Goal: Task Accomplishment & Management: Manage account settings

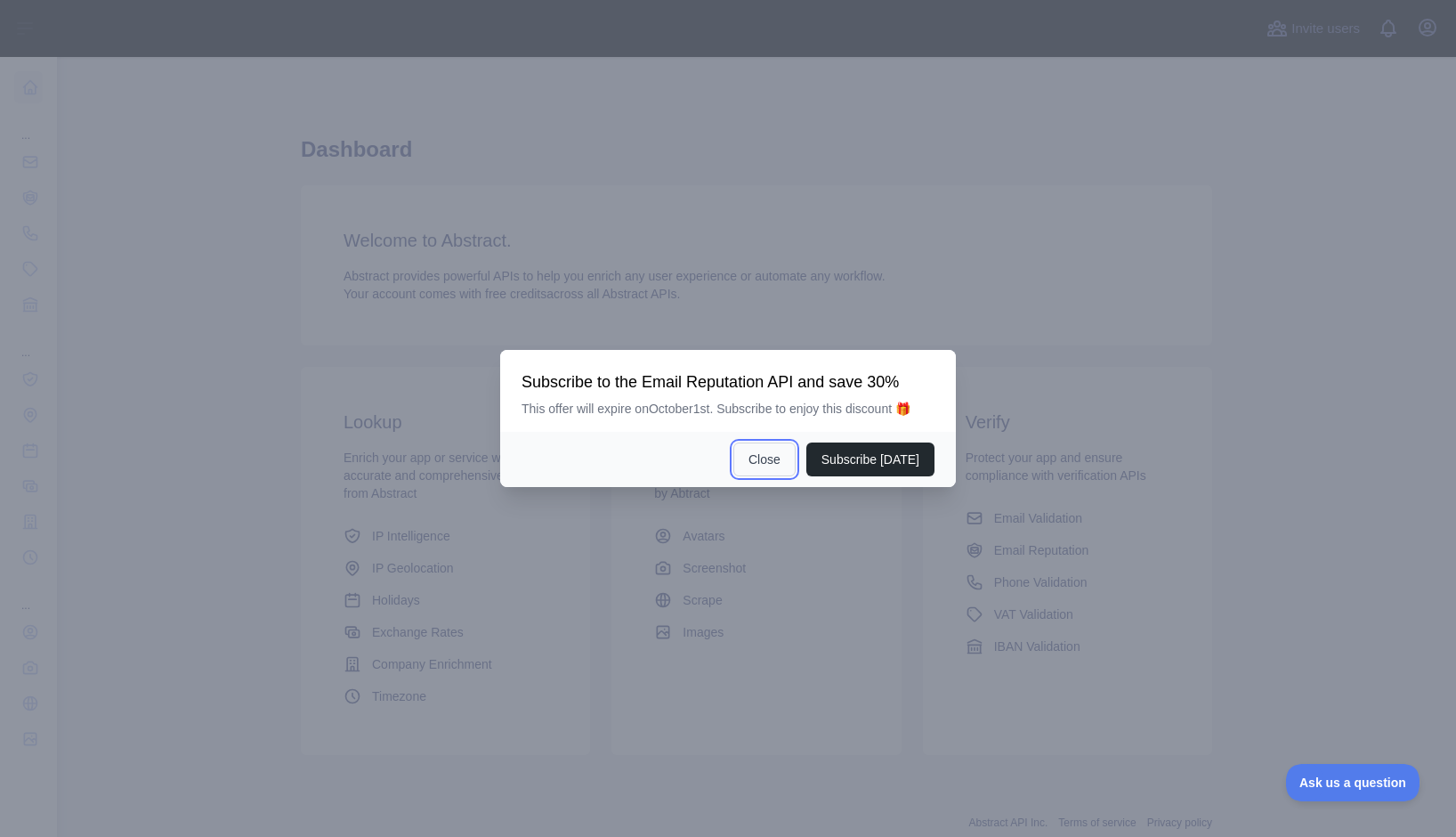
click at [783, 466] on button "Close" at bounding box center [765, 459] width 62 height 34
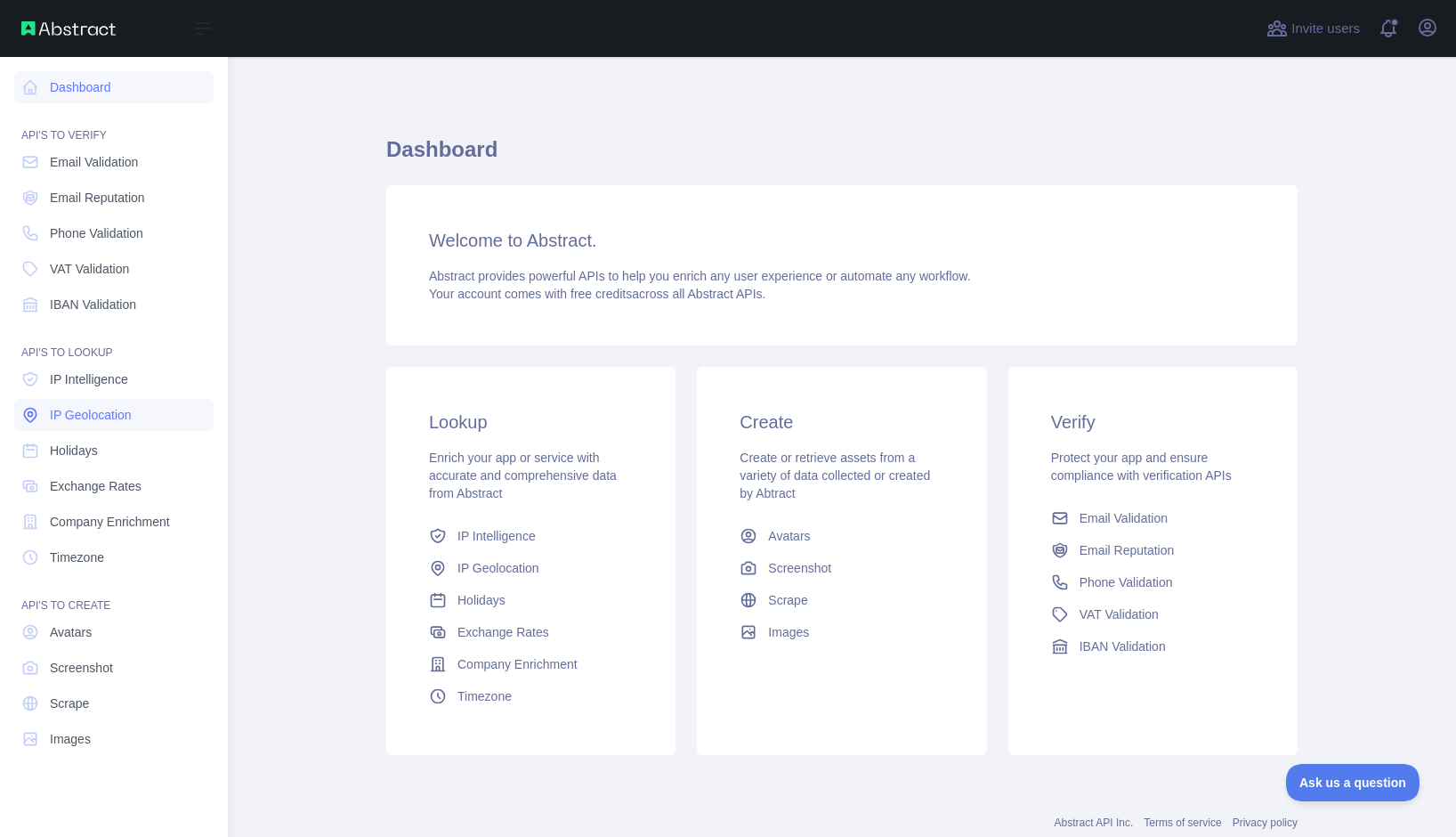
click at [97, 412] on span "IP Geolocation" at bounding box center [91, 415] width 82 height 18
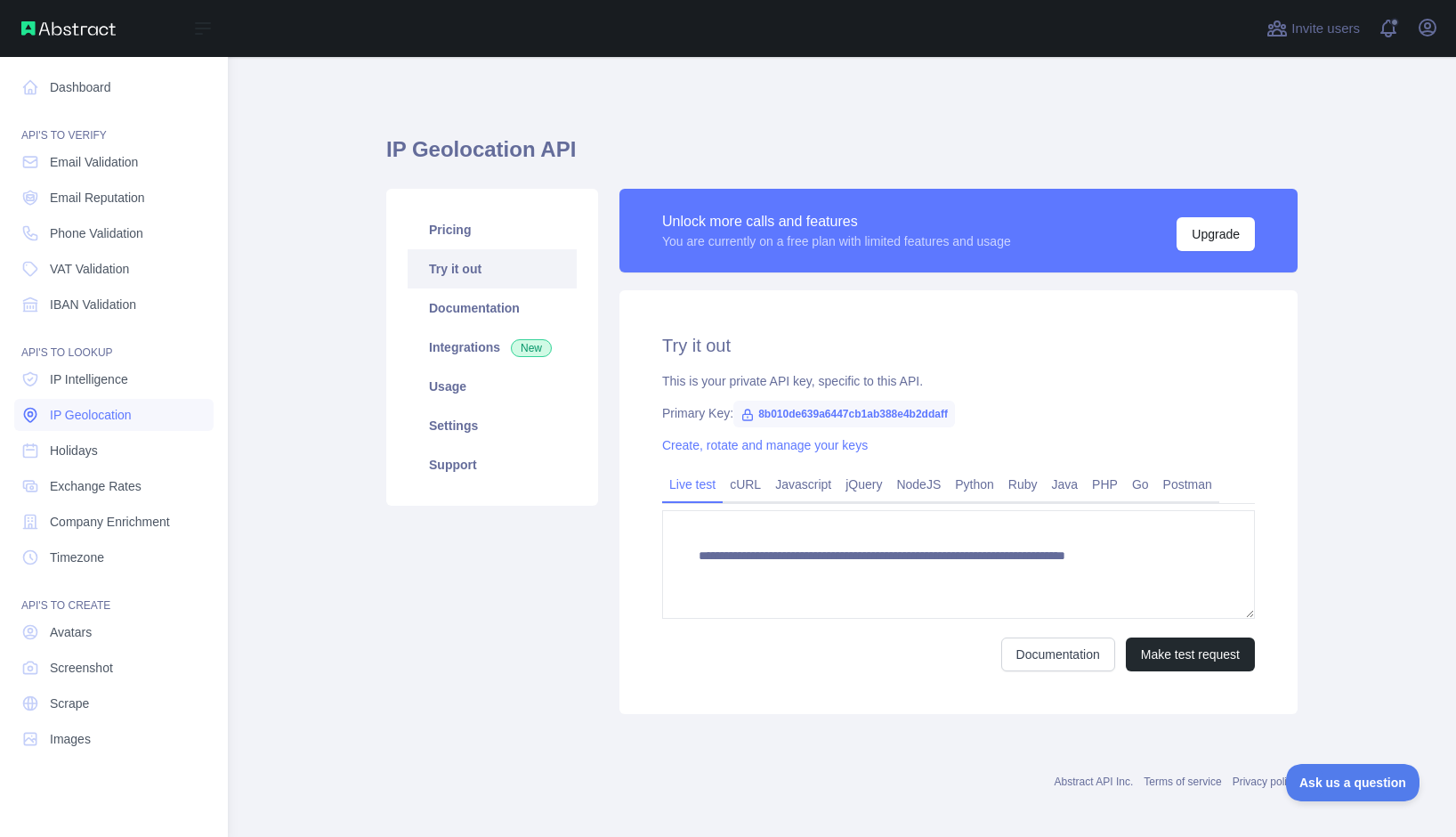
type textarea "**********"
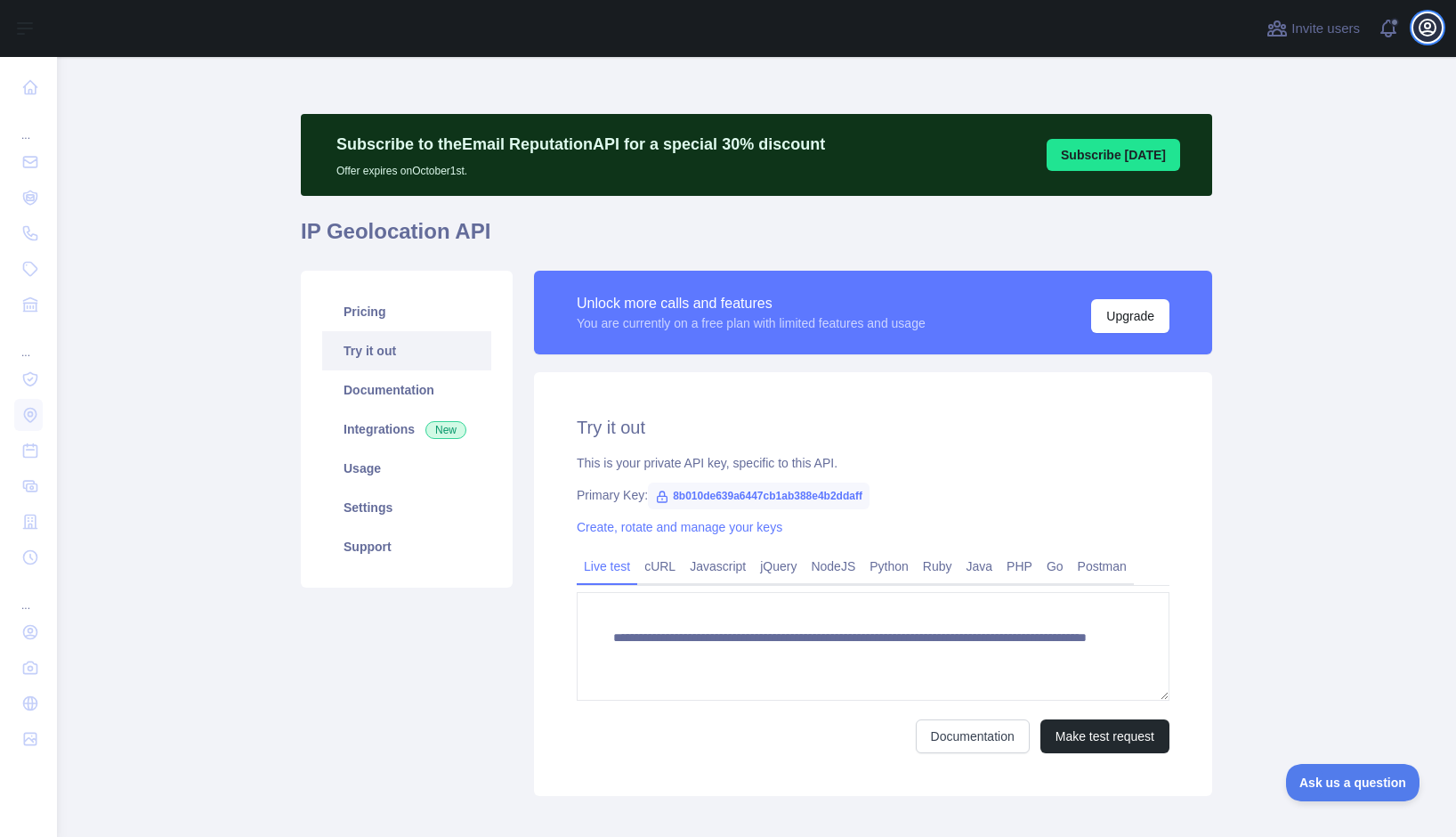
click at [1420, 36] on icon "button" at bounding box center [1428, 27] width 21 height 21
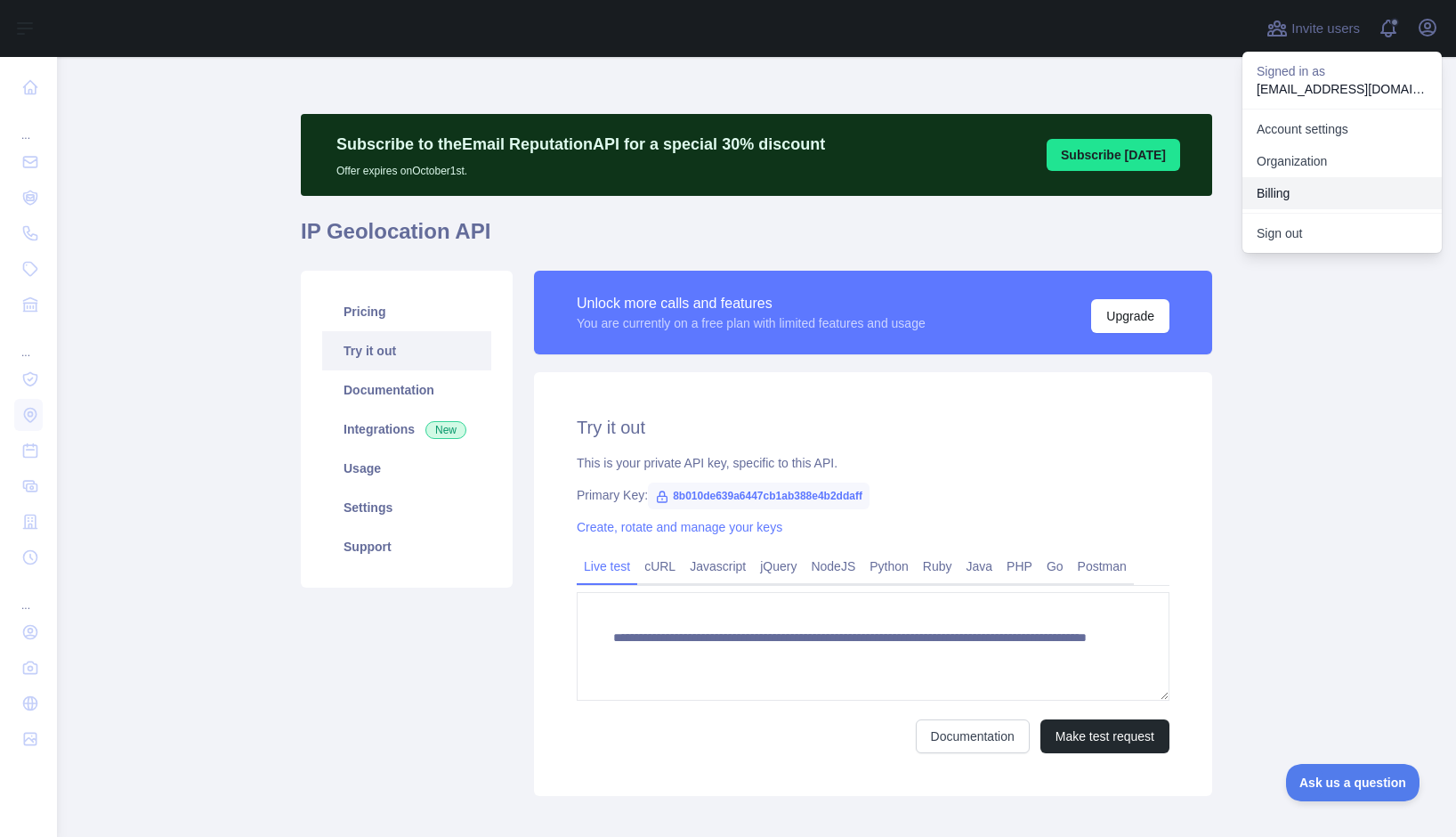
click at [1286, 194] on button "Billing" at bounding box center [1342, 193] width 200 height 32
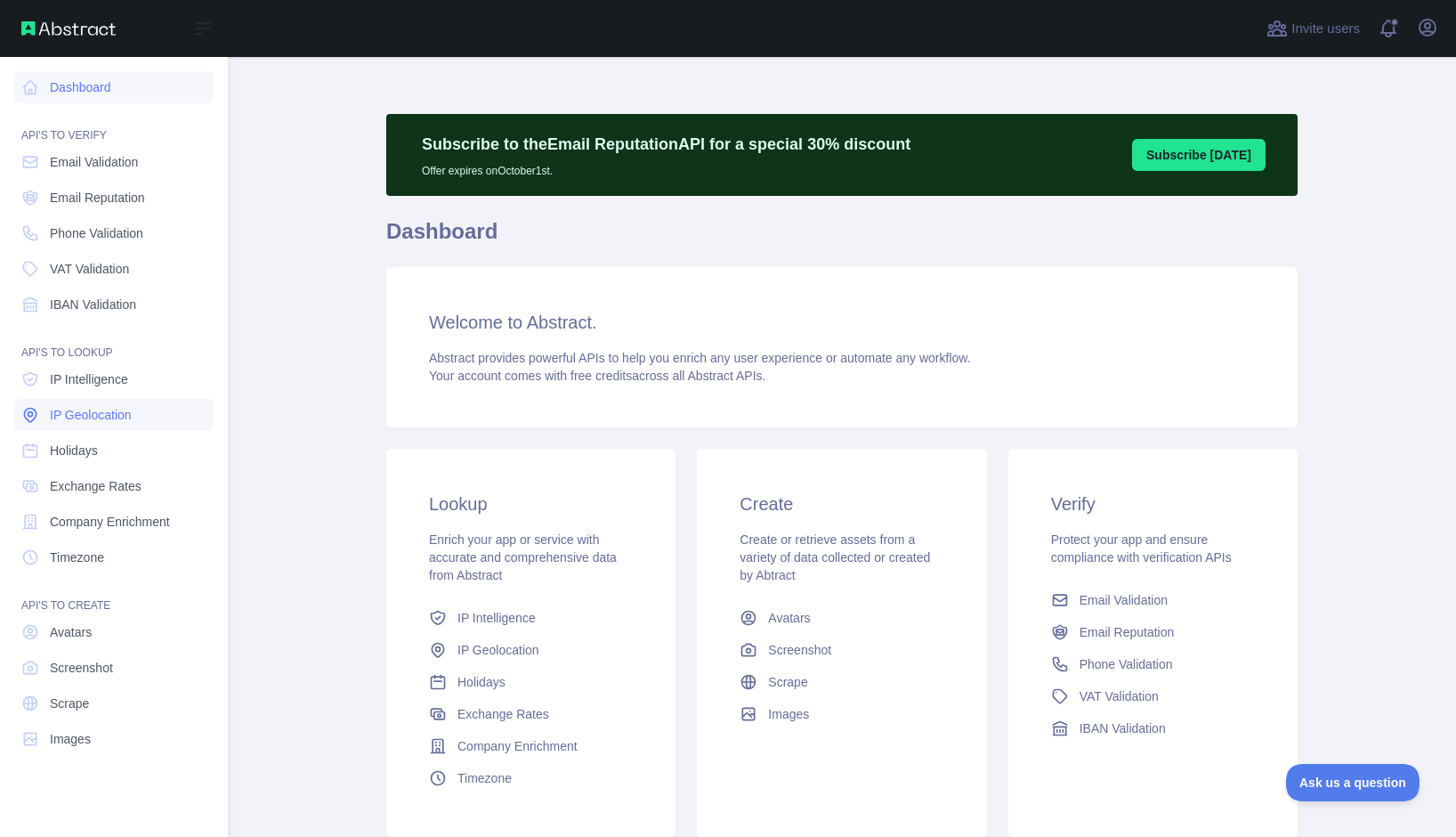
click at [78, 409] on span "IP Geolocation" at bounding box center [91, 415] width 82 height 18
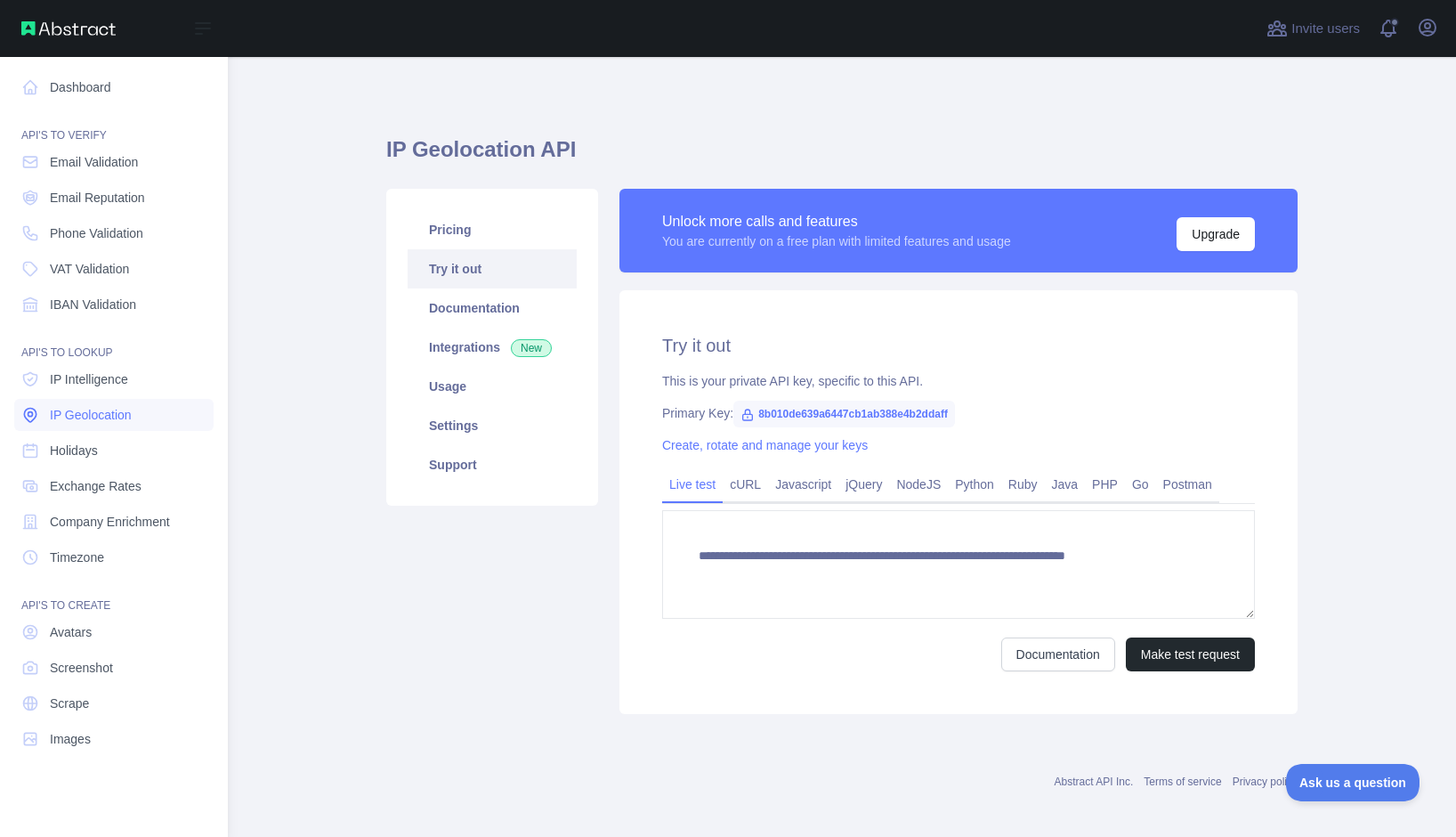
type textarea "**********"
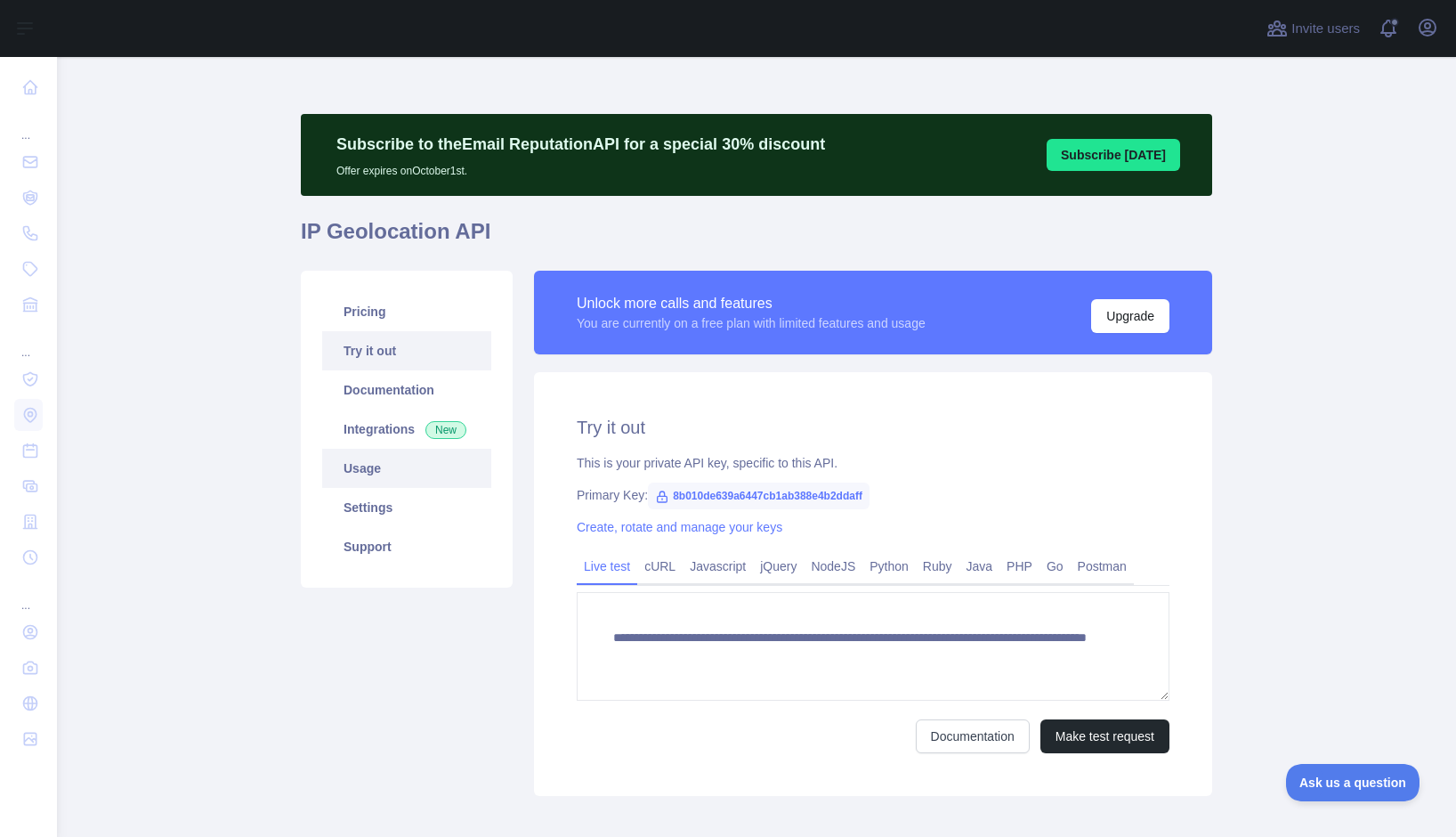
click at [381, 471] on link "Usage" at bounding box center [407, 468] width 169 height 39
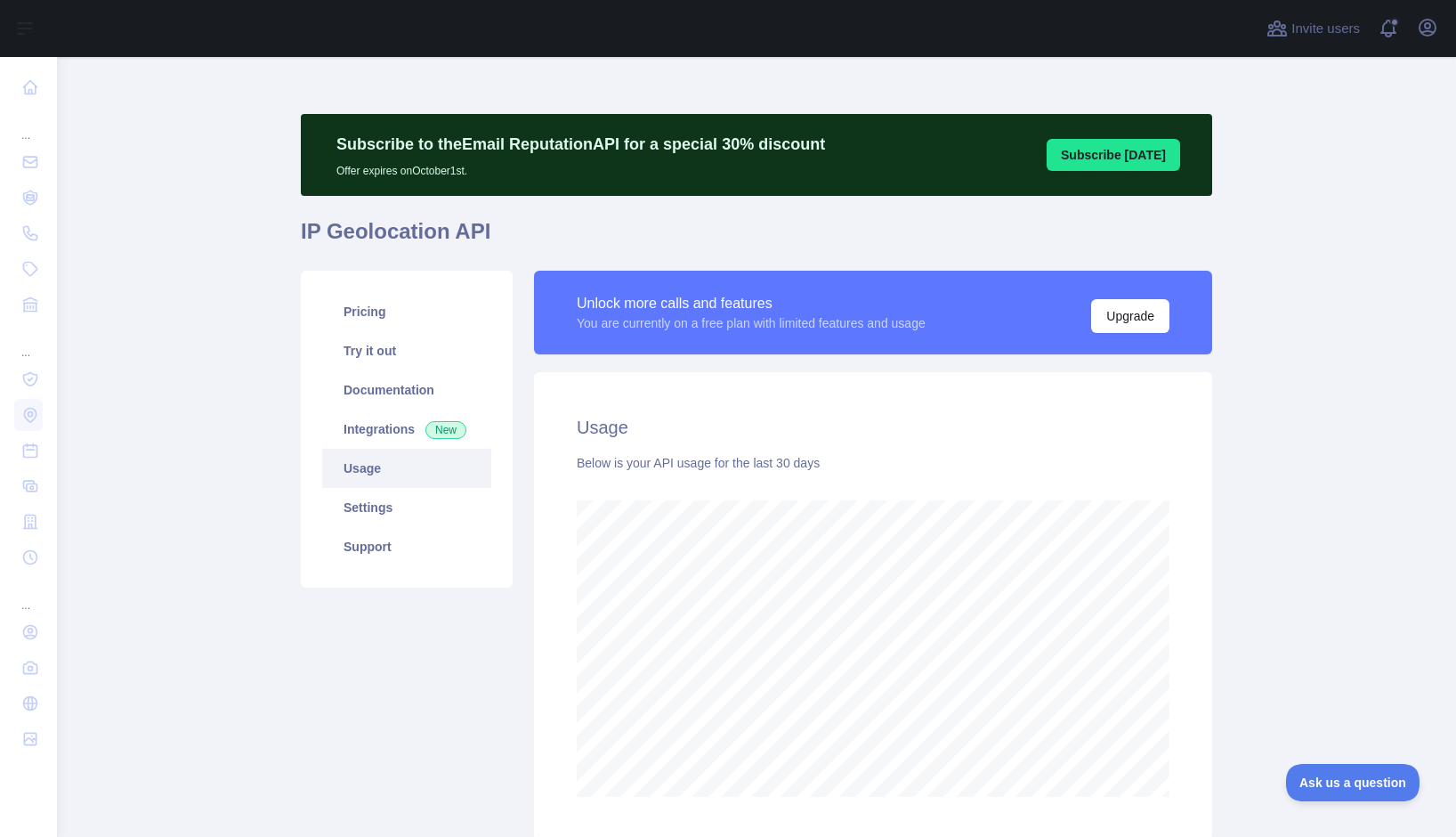
scroll to position [780, 1386]
click at [1431, 25] on icon "button" at bounding box center [1428, 27] width 21 height 21
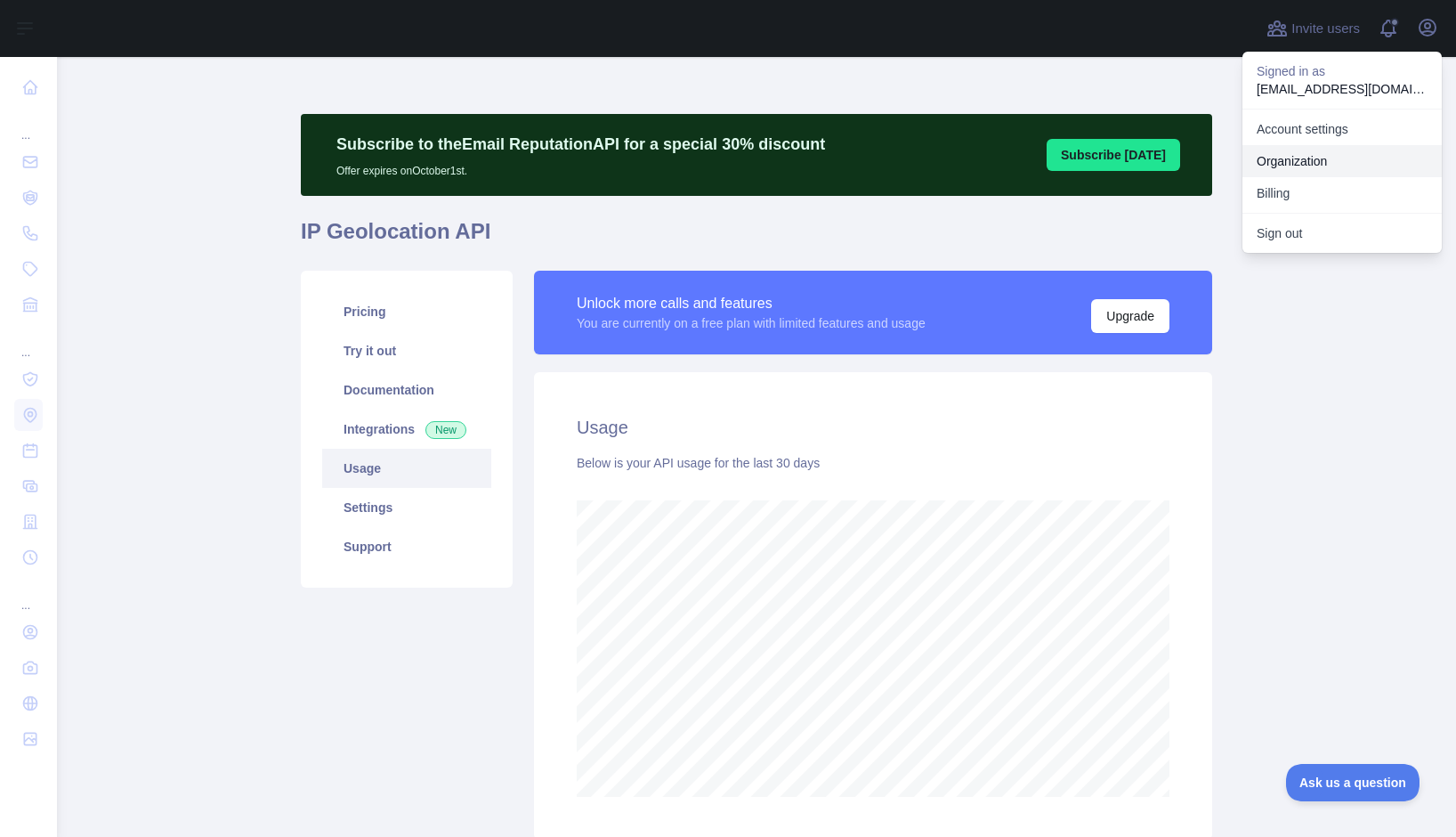
click at [1323, 158] on link "Organization" at bounding box center [1342, 161] width 200 height 32
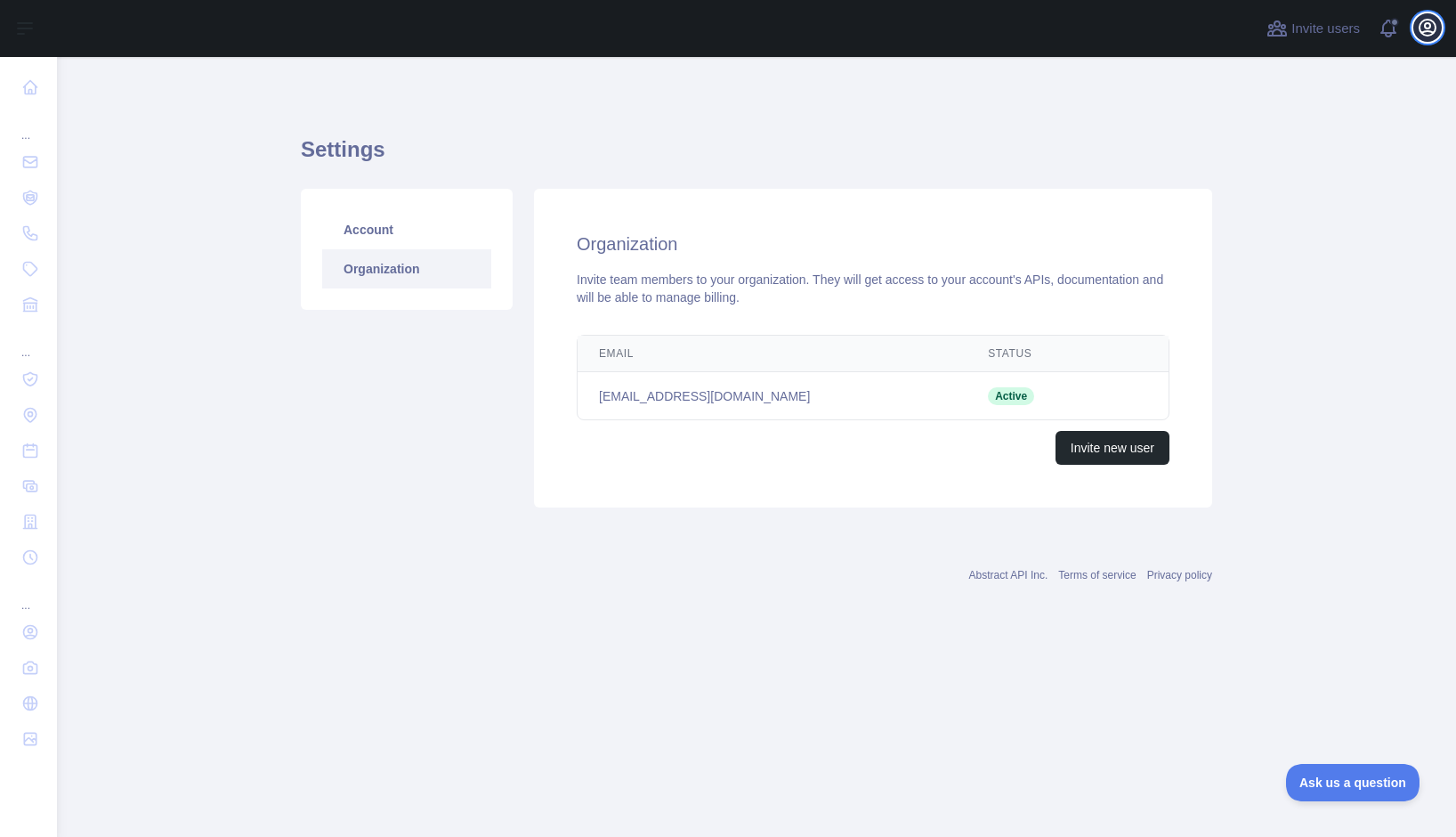
click at [1423, 28] on icon "button" at bounding box center [1428, 27] width 21 height 21
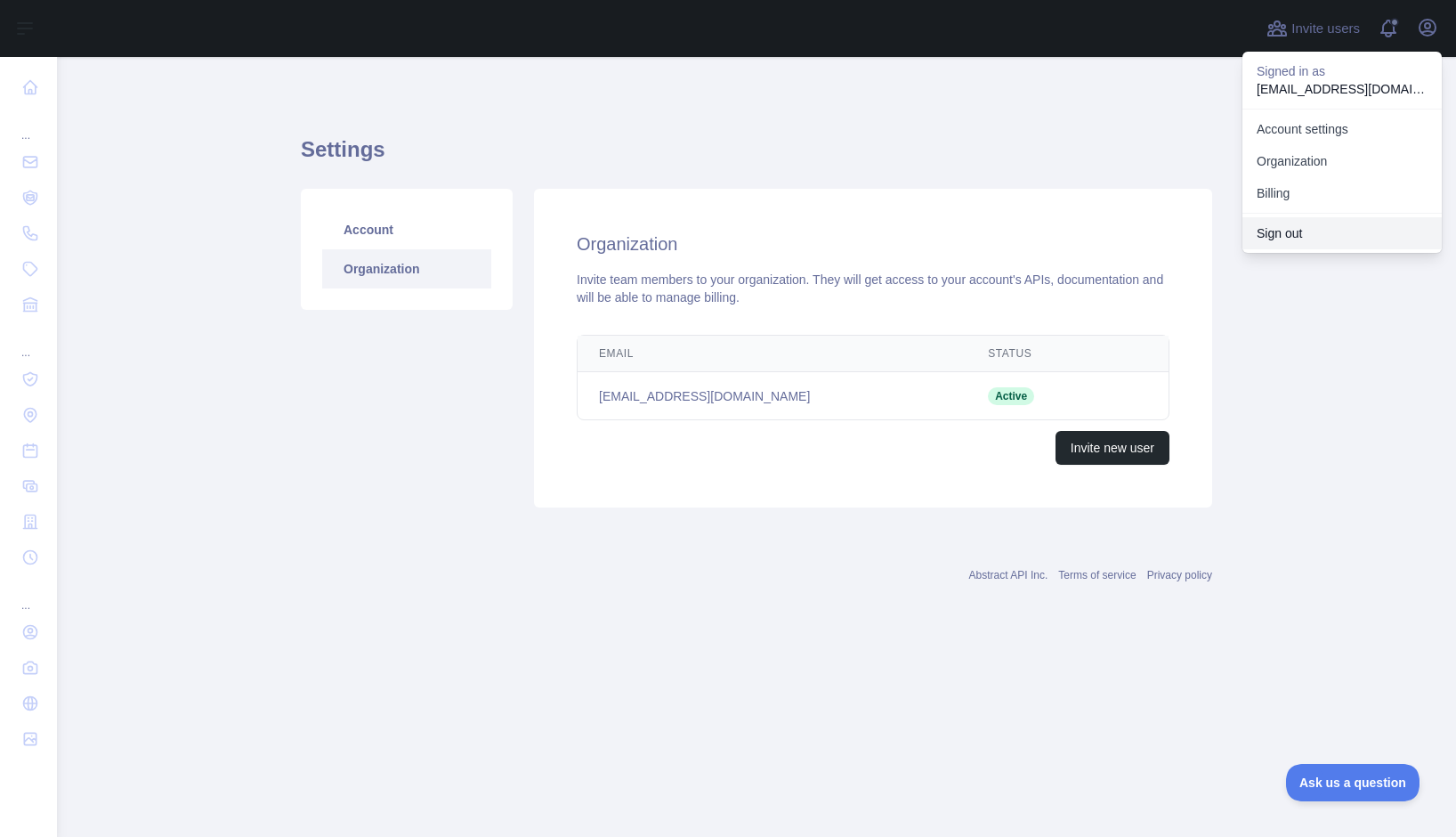
click at [1320, 223] on button "Sign out" at bounding box center [1342, 233] width 200 height 32
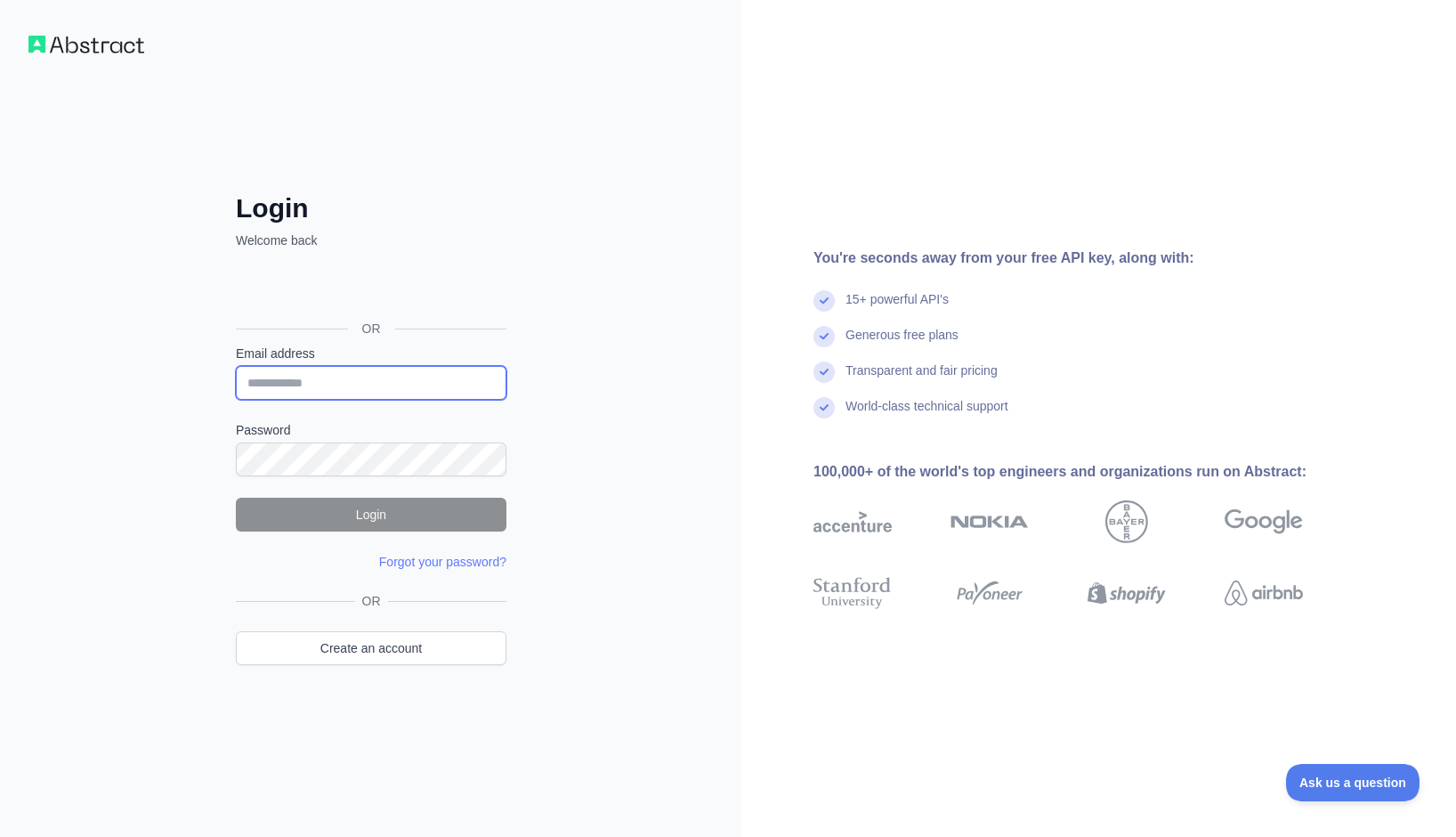
click at [327, 387] on input "Email address" at bounding box center [371, 382] width 271 height 34
click at [0, 836] on com-1password-button at bounding box center [0, 837] width 0 height 0
type input "**********"
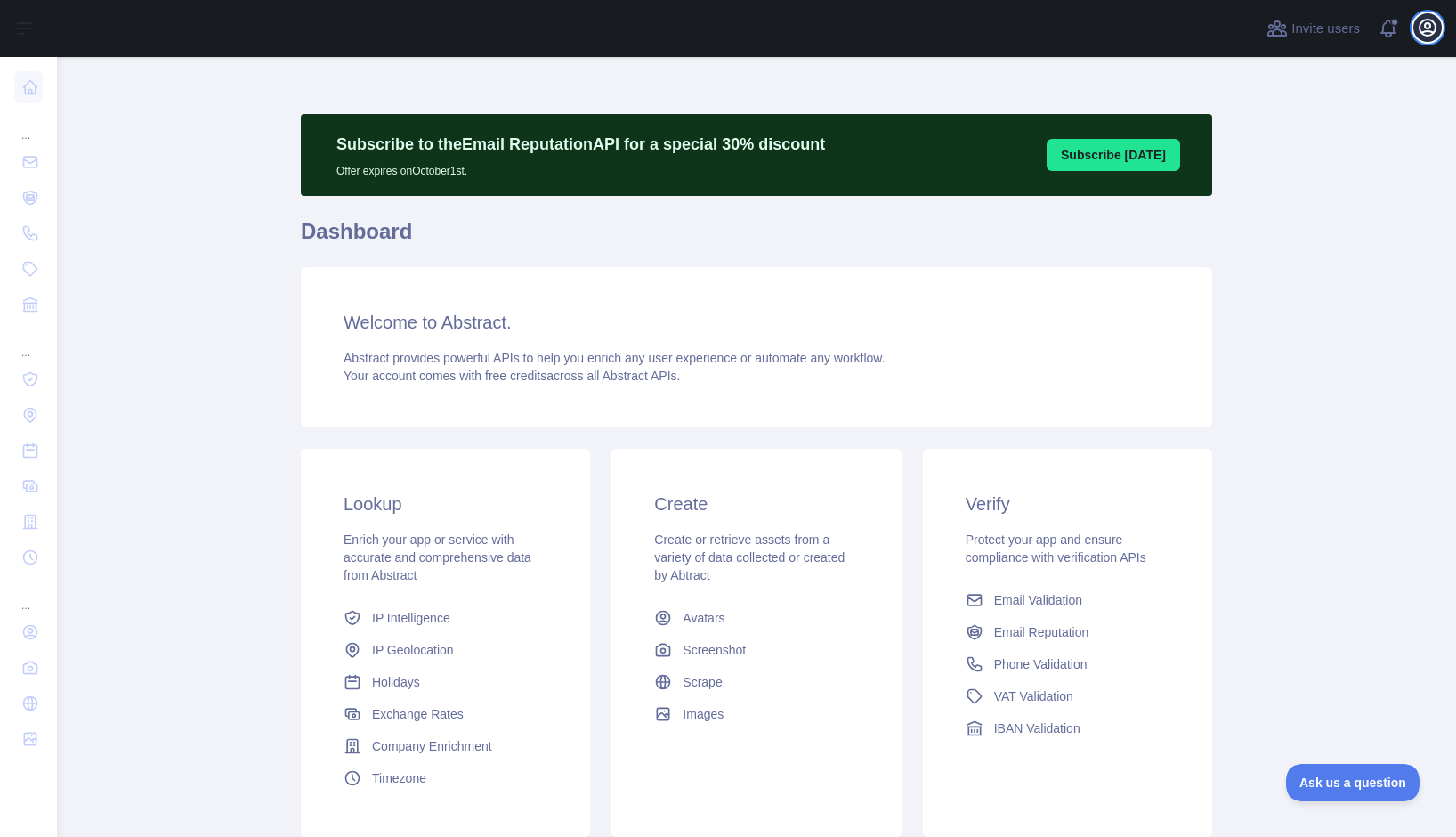
click at [1435, 34] on icon "button" at bounding box center [1428, 27] width 21 height 21
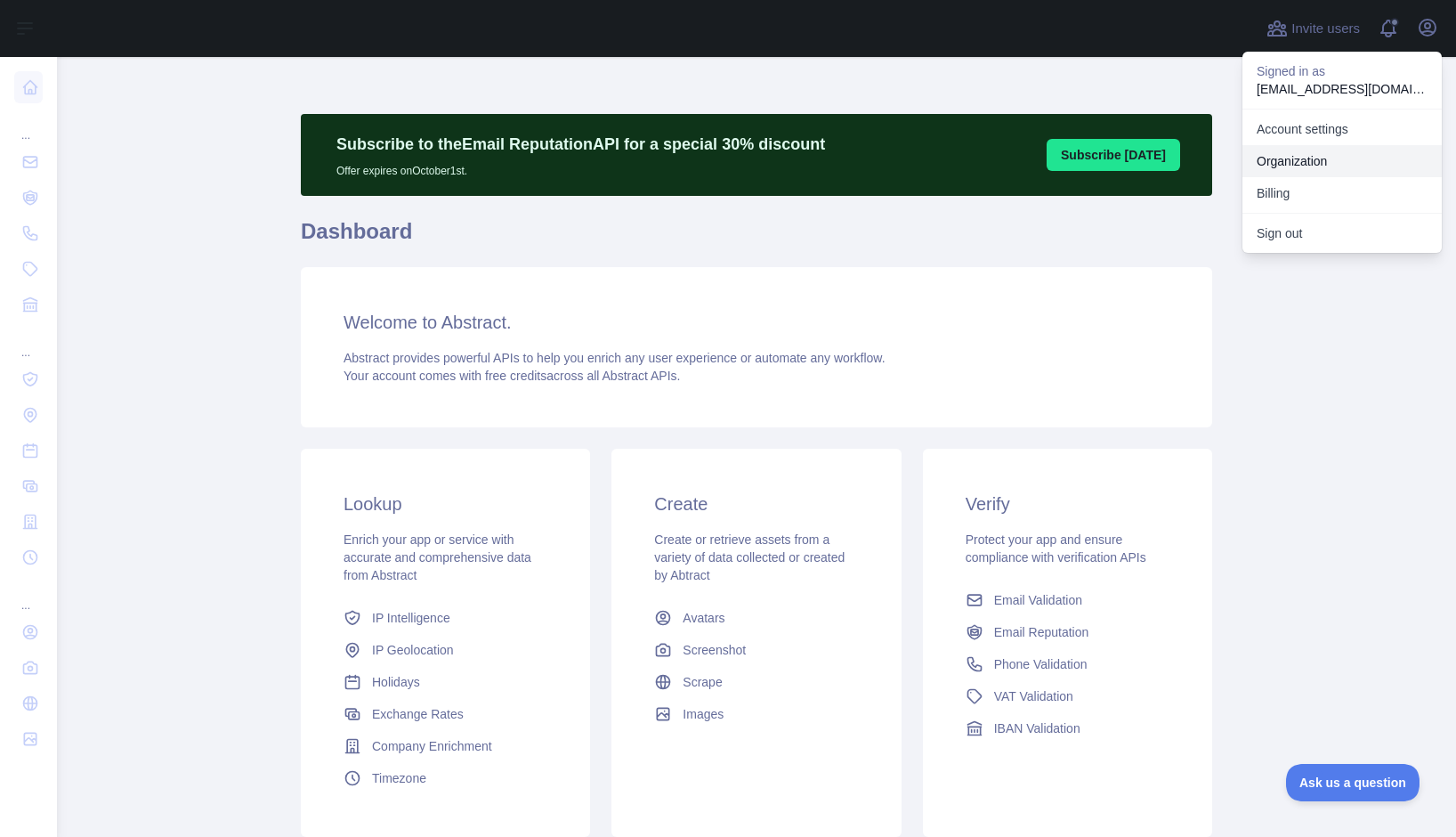
click at [1324, 155] on link "Organization" at bounding box center [1342, 161] width 200 height 32
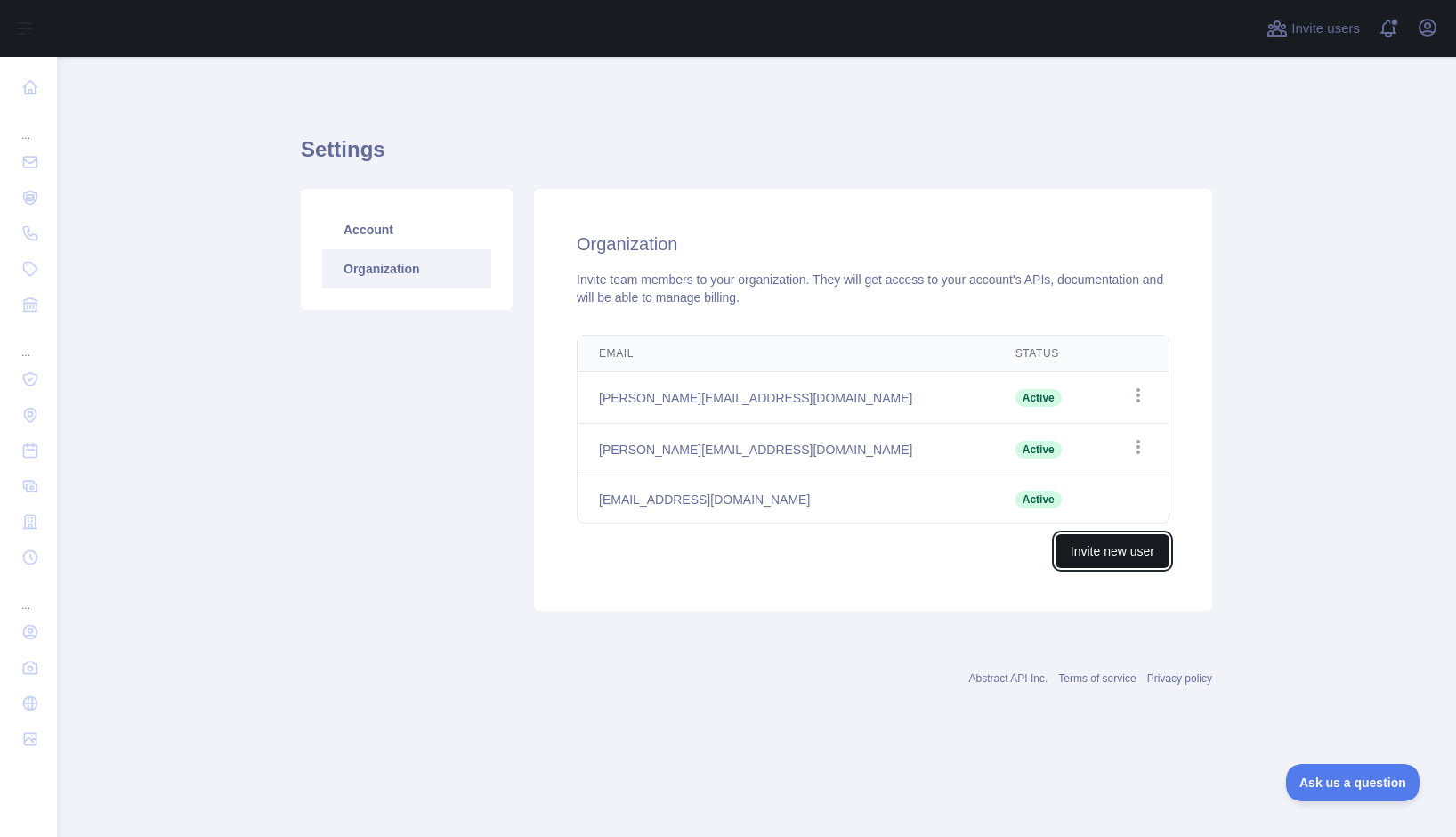
click at [1119, 544] on button "Invite new user" at bounding box center [1112, 551] width 114 height 34
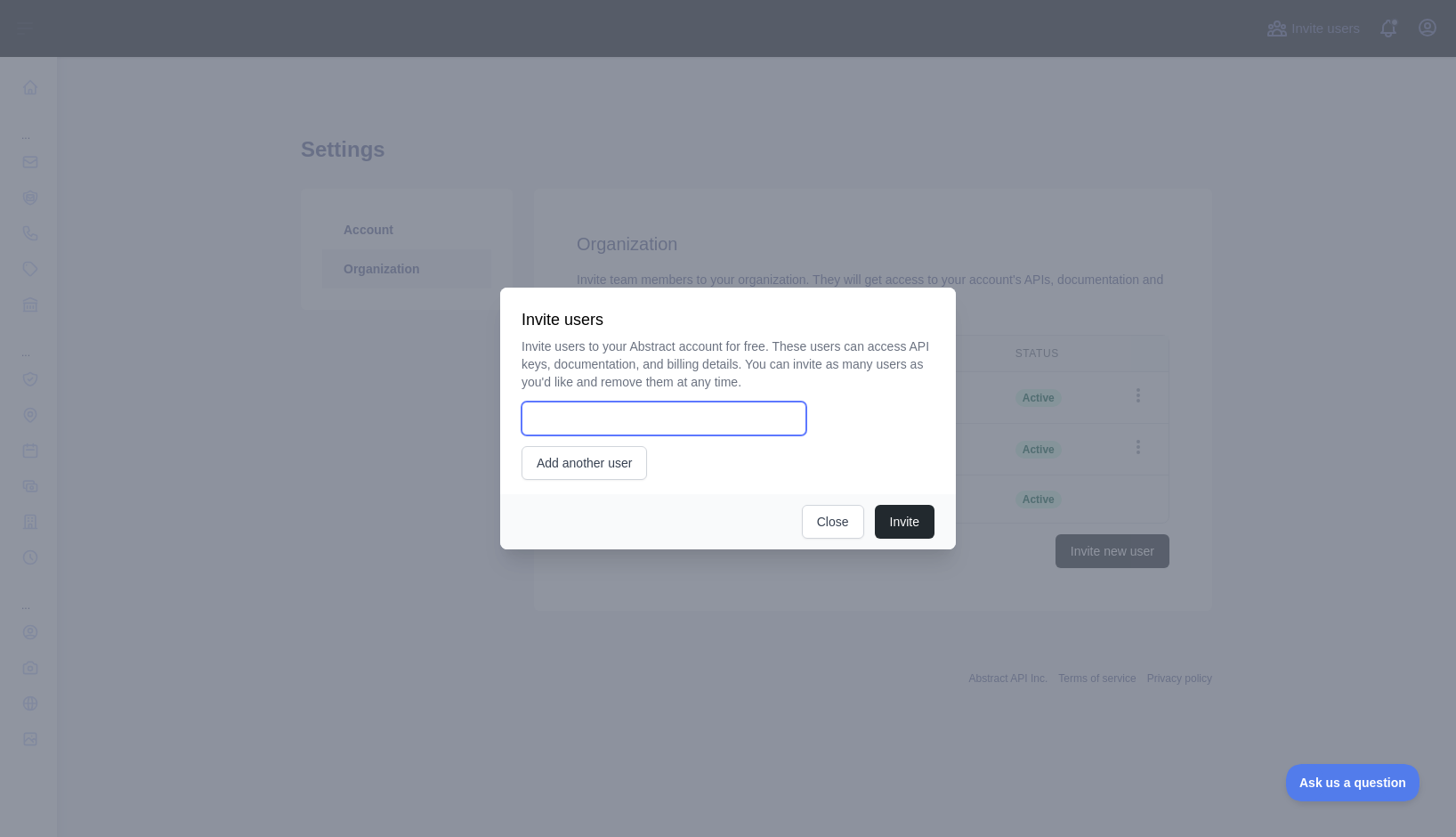
click at [722, 413] on input "email" at bounding box center [664, 418] width 285 height 34
click at [900, 520] on button "Invite" at bounding box center [904, 522] width 59 height 34
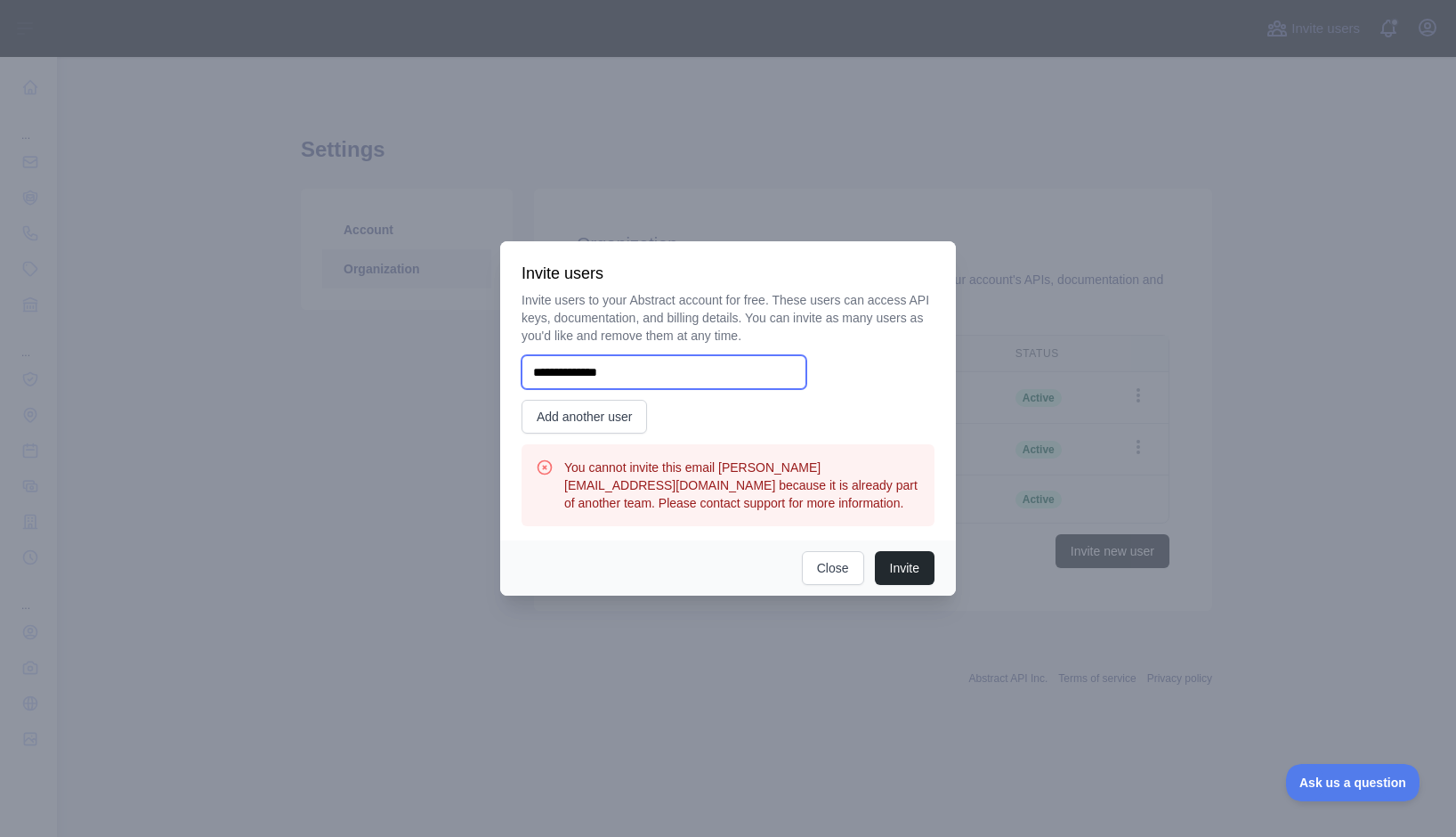
click at [637, 375] on input "**********" at bounding box center [664, 372] width 285 height 34
type input "**********"
click at [905, 571] on button "Invite" at bounding box center [904, 567] width 59 height 34
click at [820, 576] on button "Close" at bounding box center [833, 567] width 62 height 34
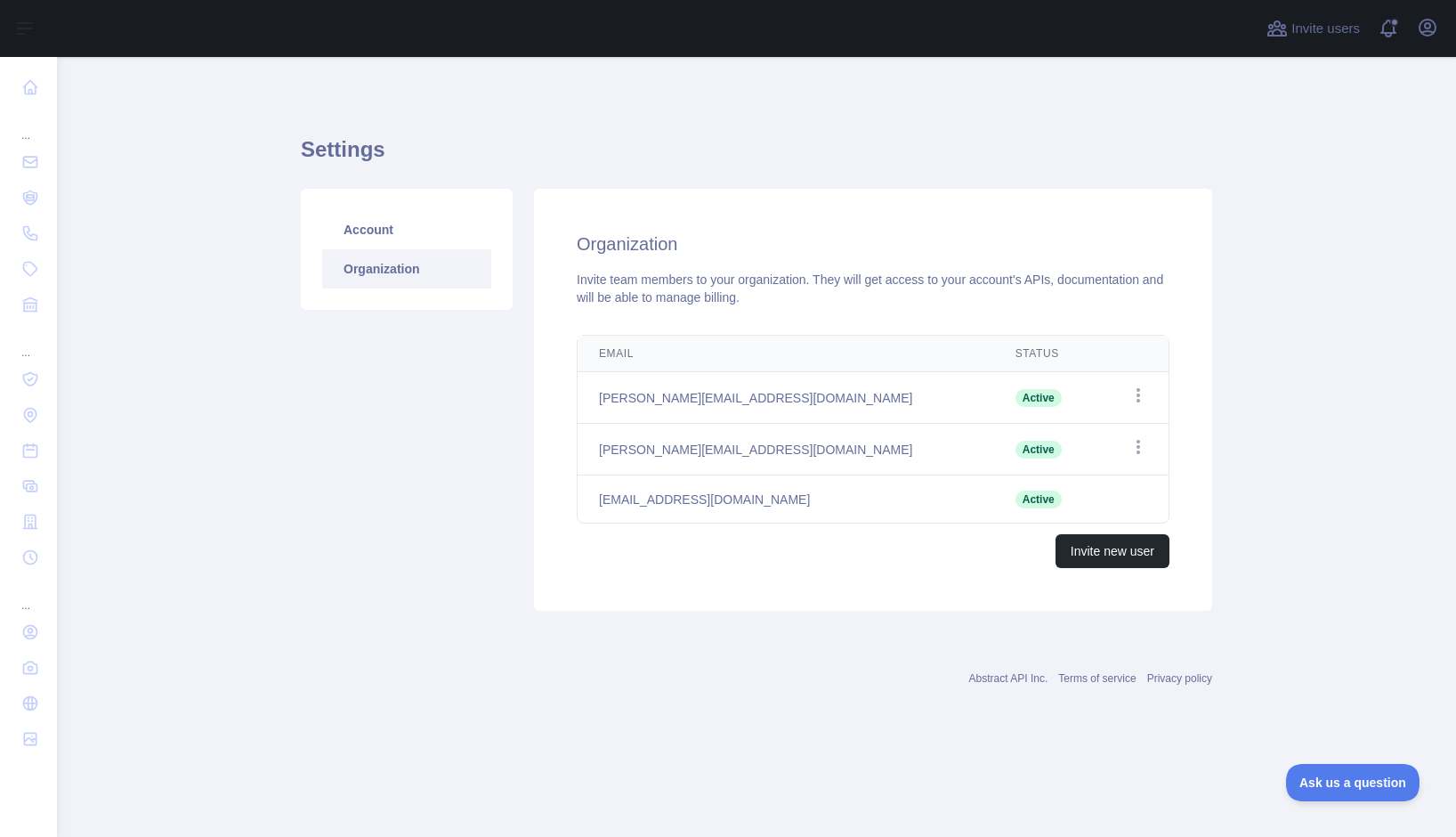
click at [808, 618] on div "Account Organization Organization Invite team members to your organization. The…" at bounding box center [756, 399] width 933 height 443
click at [1139, 548] on button "Invite new user" at bounding box center [1112, 551] width 114 height 34
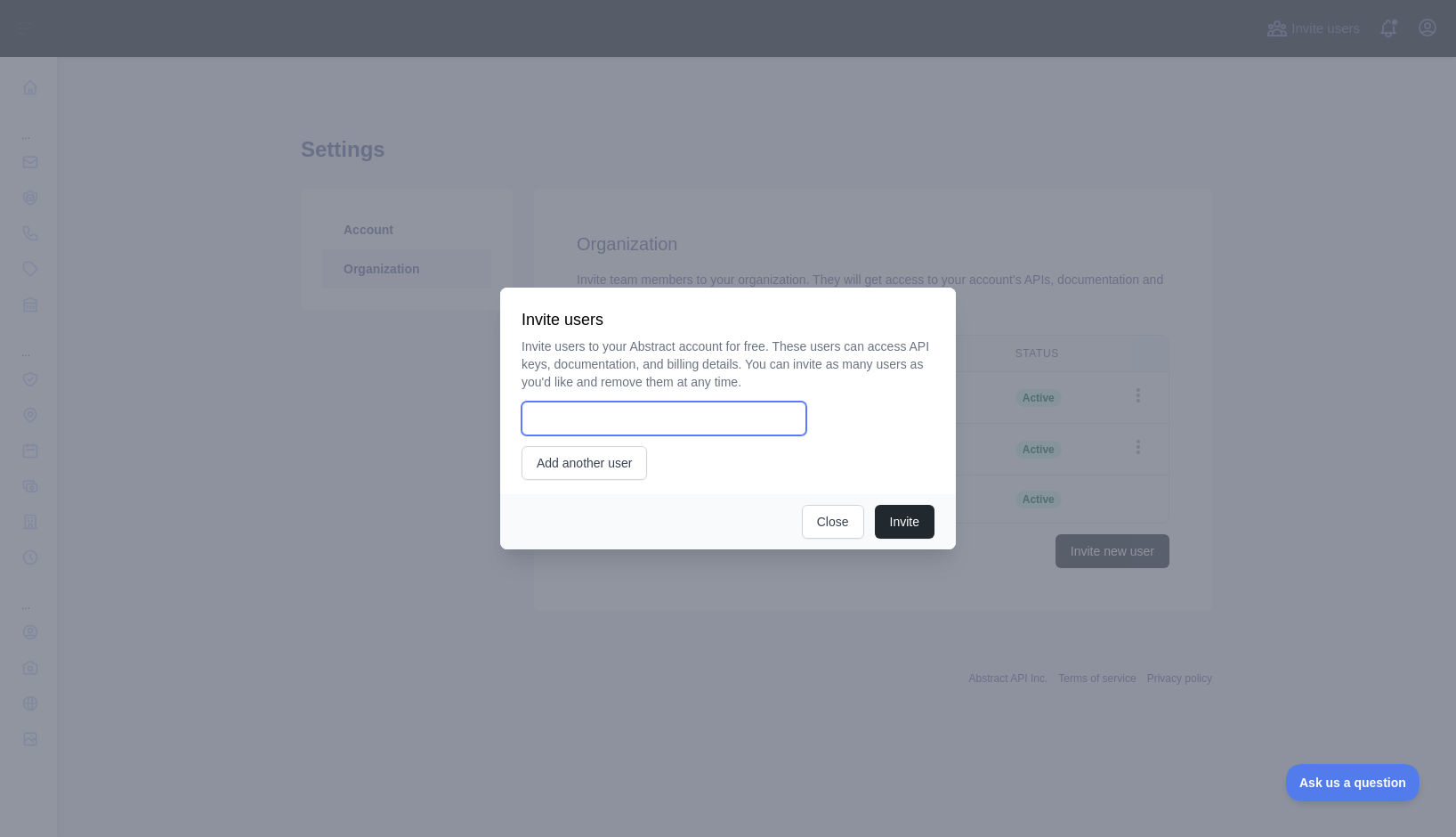
click at [712, 427] on input "email" at bounding box center [664, 418] width 285 height 34
type input "**********"
click at [911, 515] on button "Invite" at bounding box center [904, 522] width 59 height 34
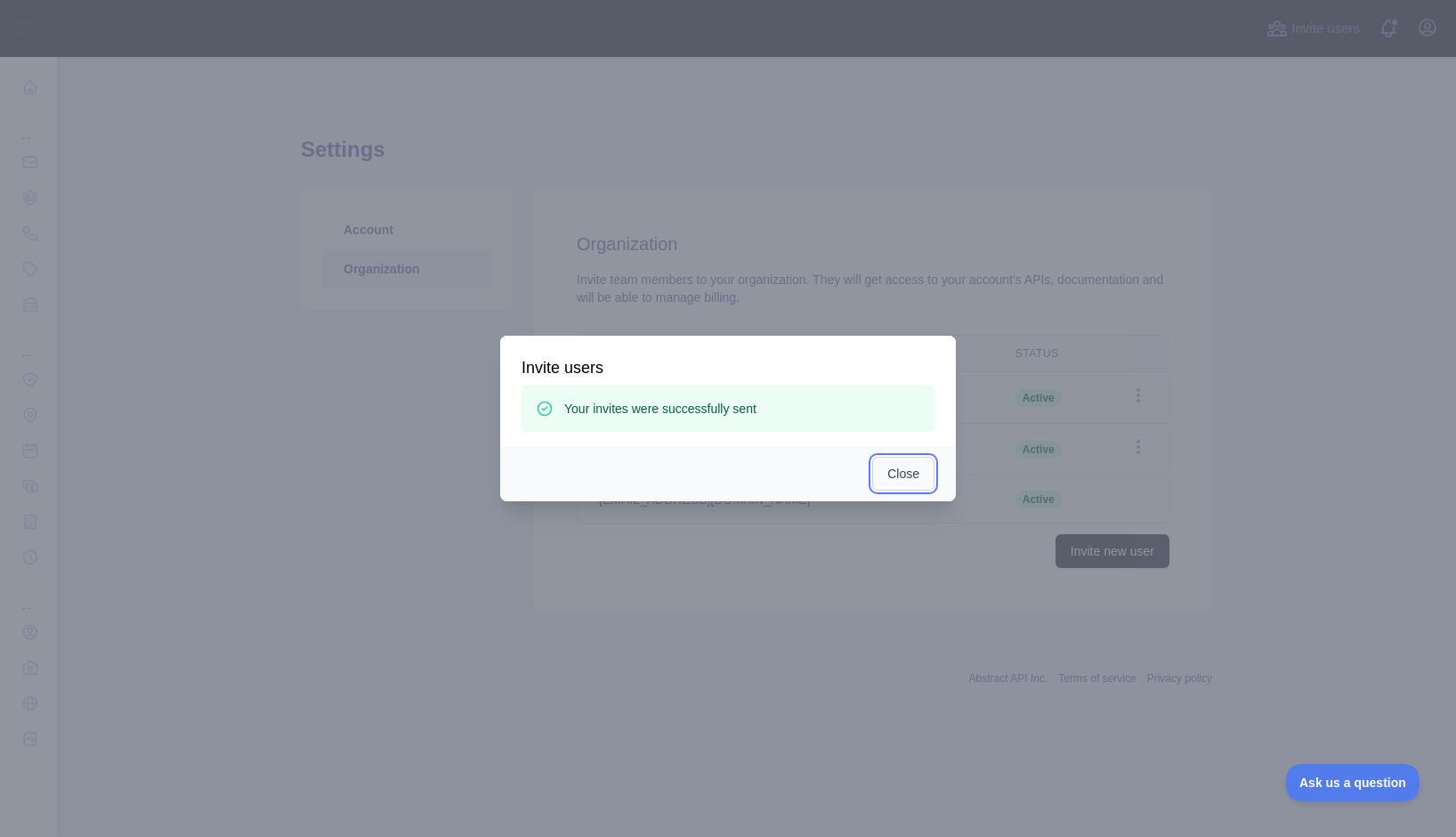
click at [919, 465] on button "Close" at bounding box center [903, 473] width 62 height 34
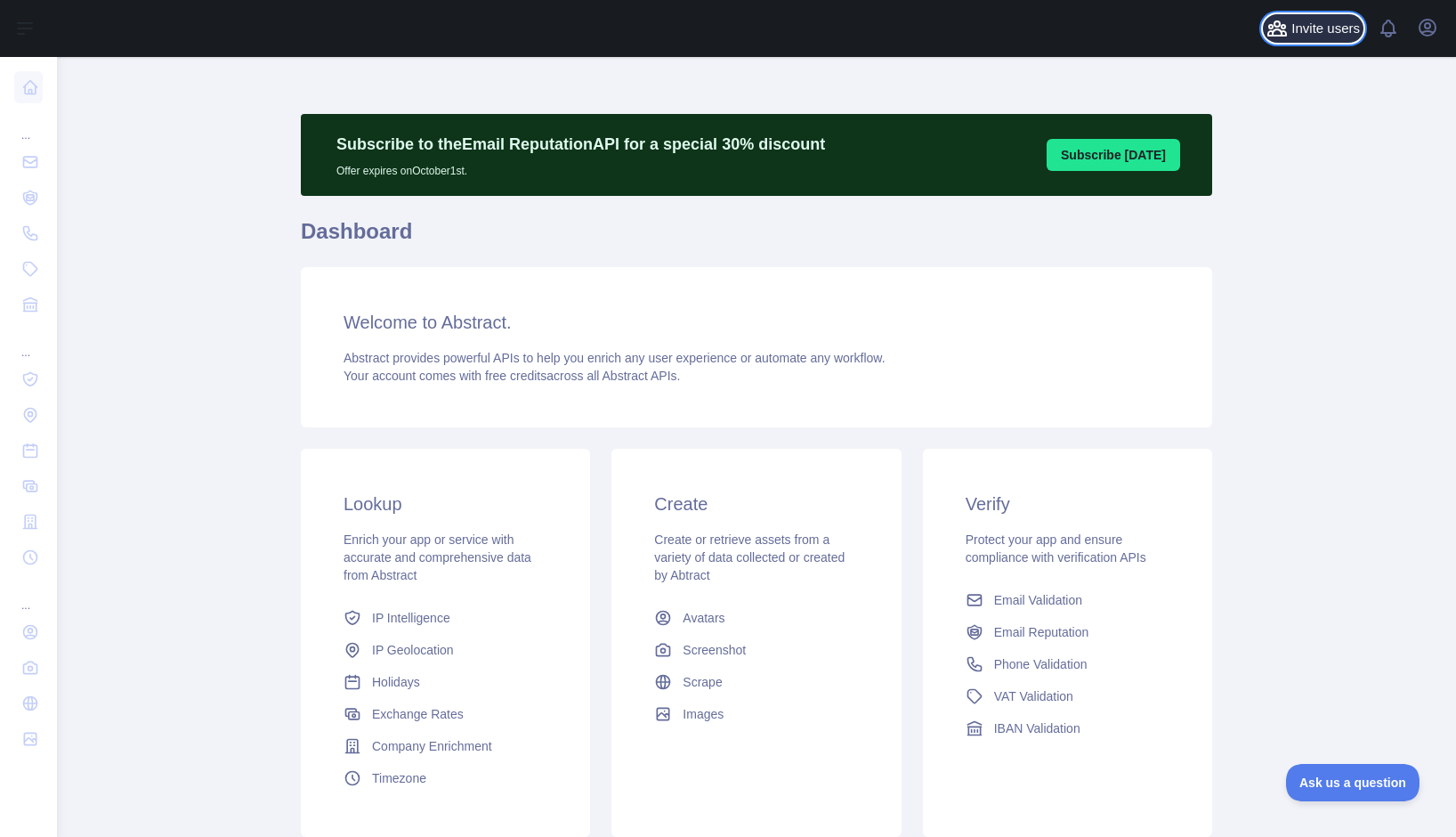
click at [1283, 26] on icon at bounding box center [1277, 28] width 21 height 21
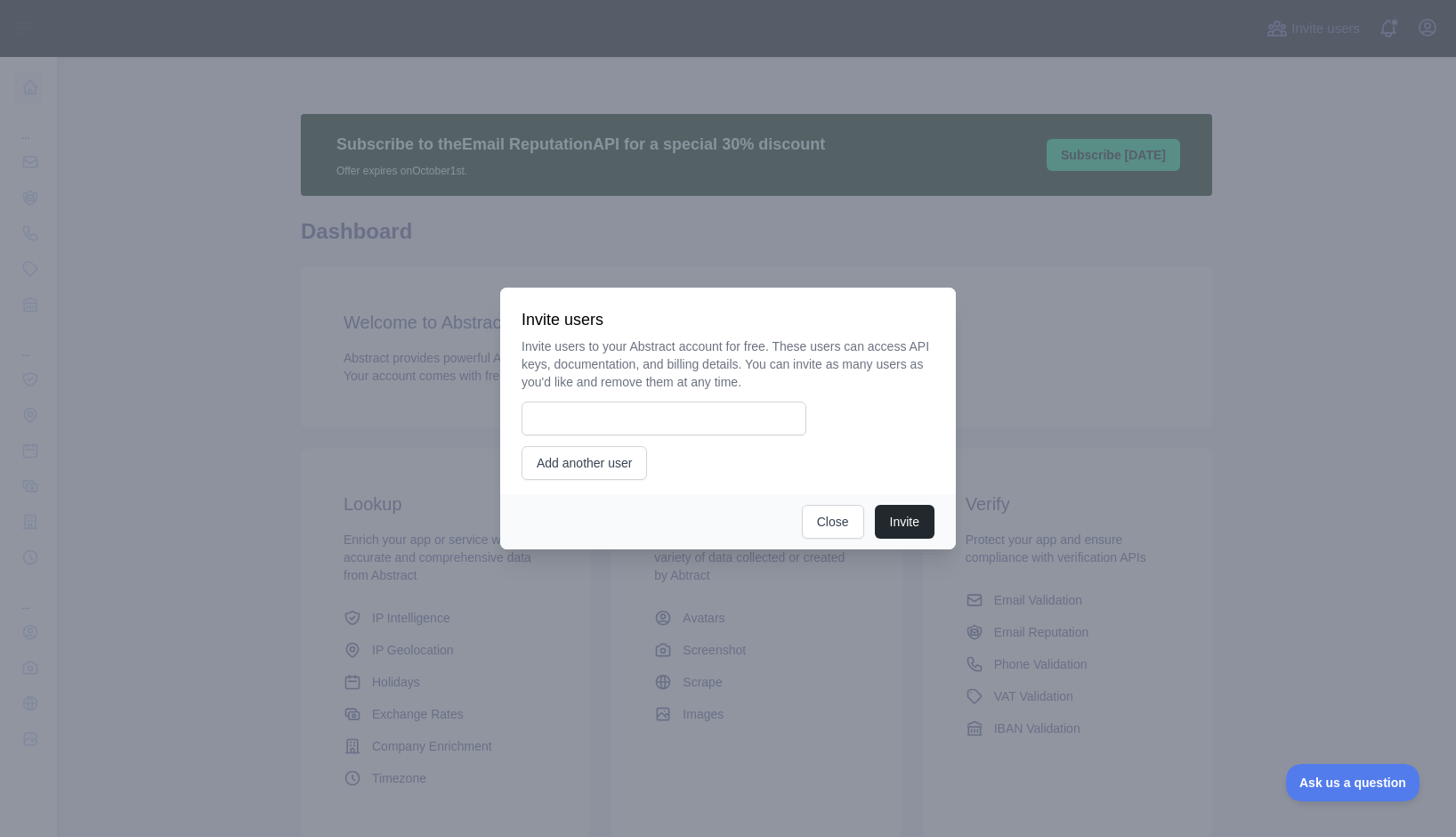
click at [1296, 274] on div at bounding box center [728, 418] width 1456 height 837
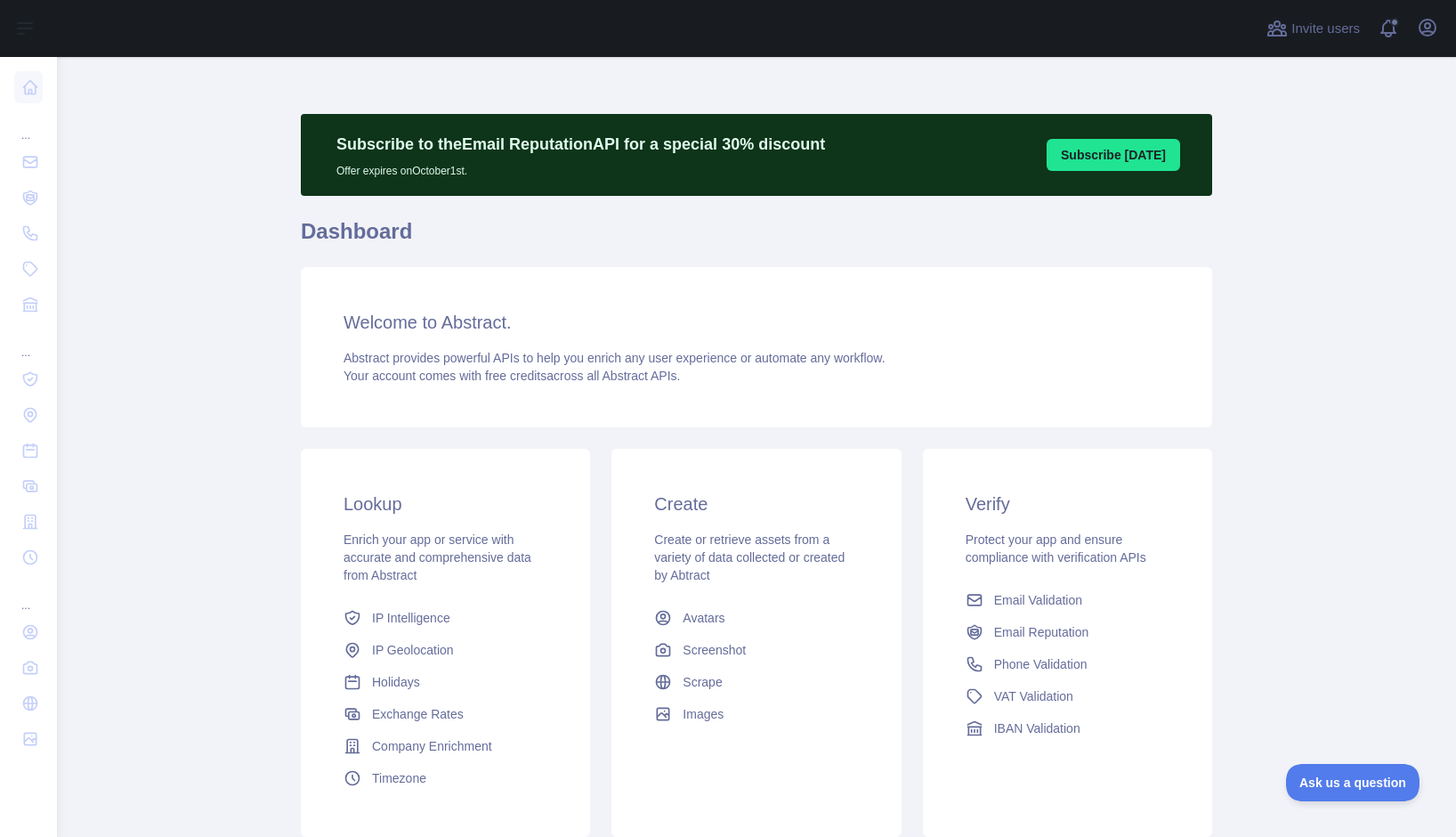
click at [1443, 35] on div "Invite users View notifications Open user menu" at bounding box center [757, 28] width 1400 height 57
click at [1439, 35] on div "Open user menu" at bounding box center [1427, 29] width 28 height 31
click at [1432, 34] on icon "button" at bounding box center [1428, 27] width 16 height 16
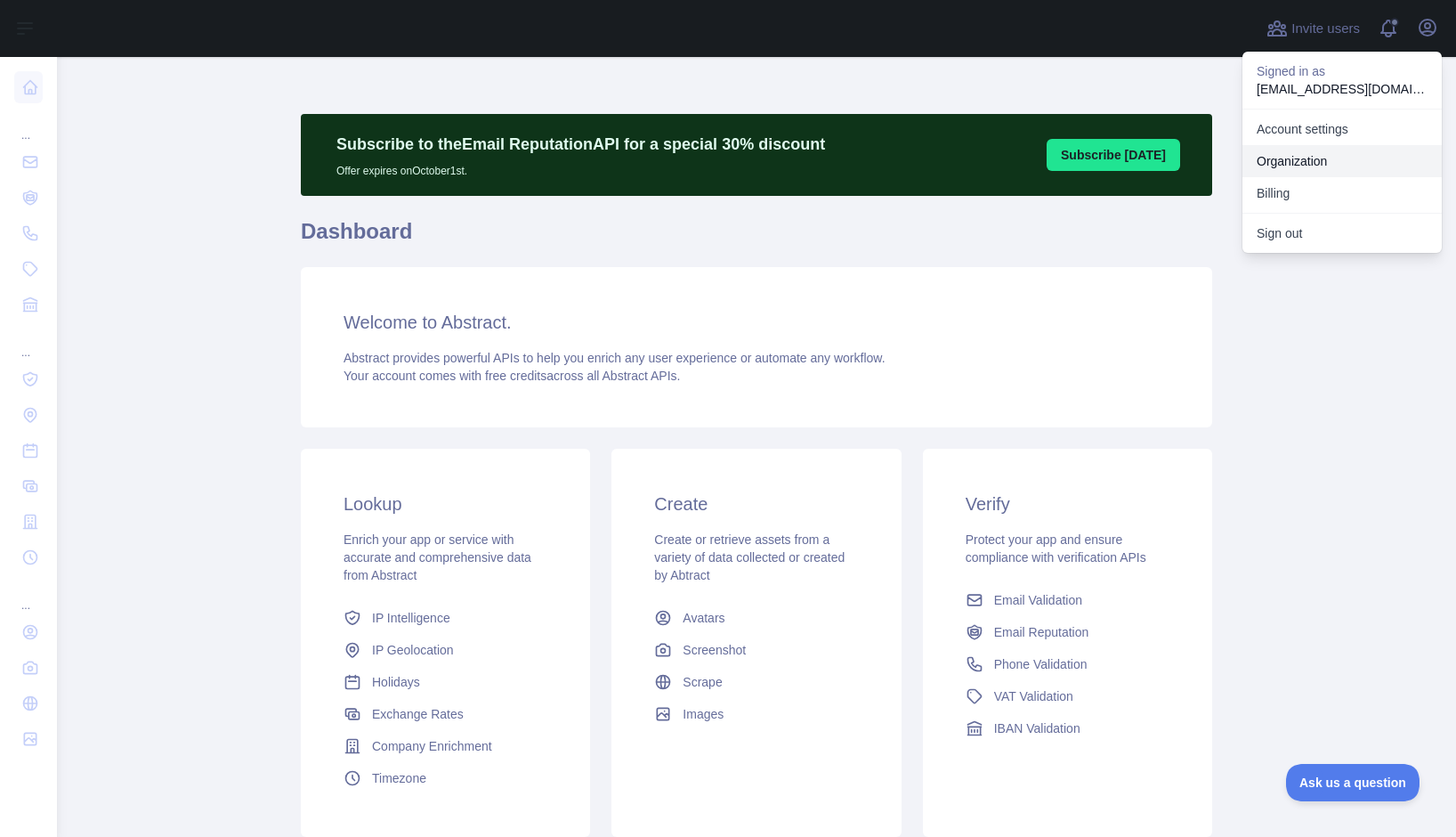
click at [1322, 152] on link "Organization" at bounding box center [1342, 161] width 200 height 32
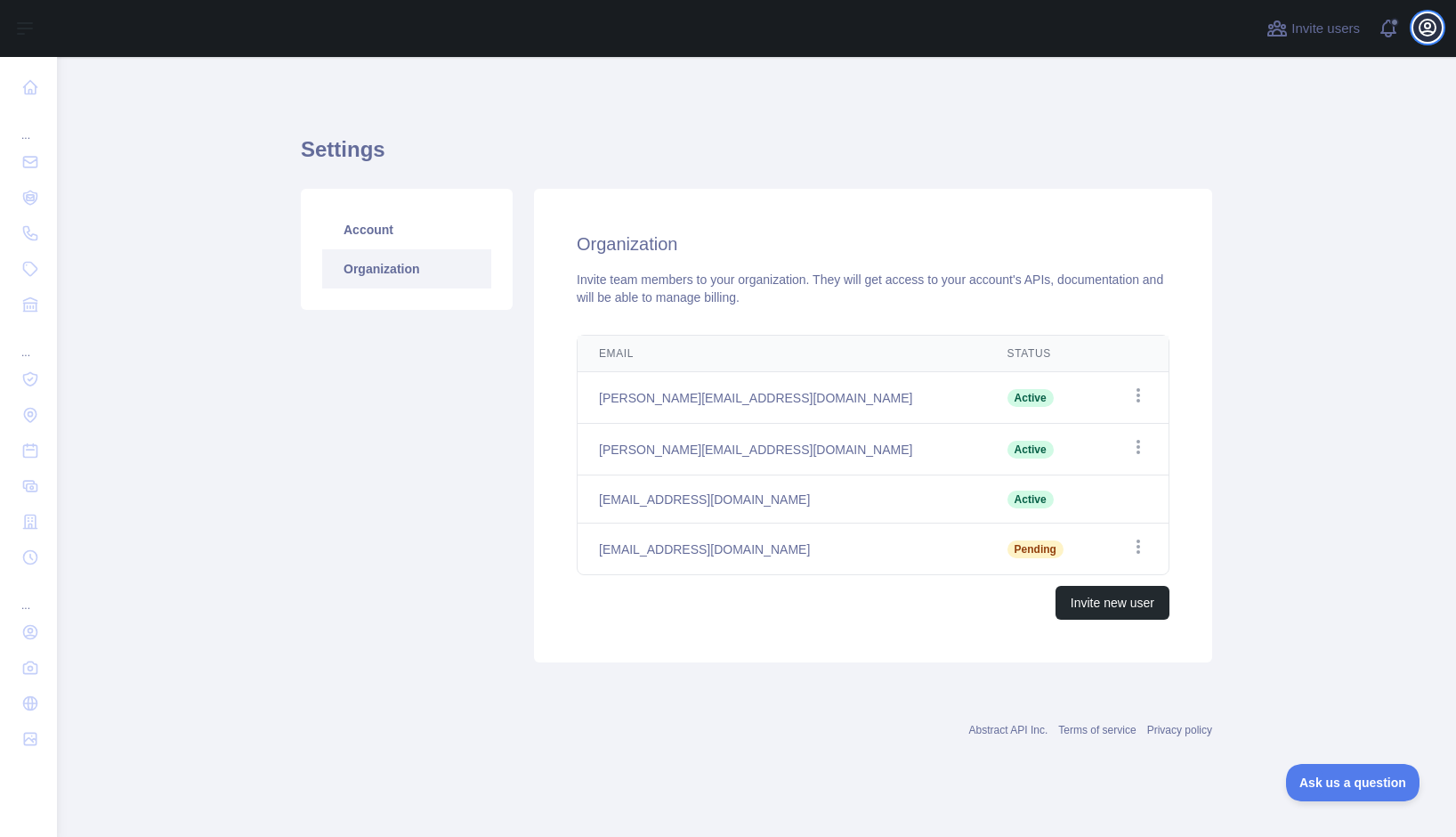
click at [1437, 19] on icon "button" at bounding box center [1428, 27] width 21 height 21
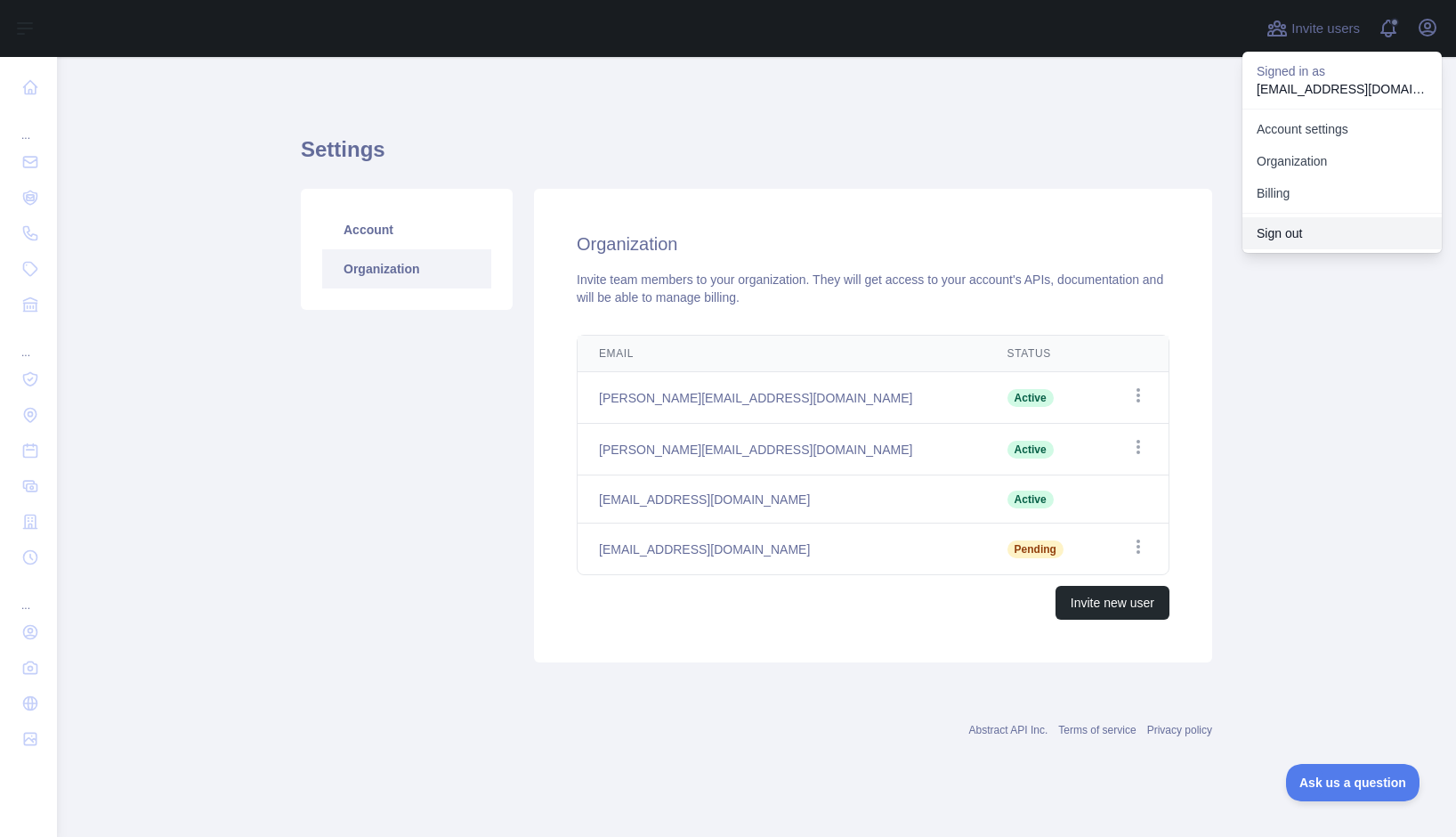
click at [1314, 241] on button "Sign out" at bounding box center [1342, 233] width 200 height 32
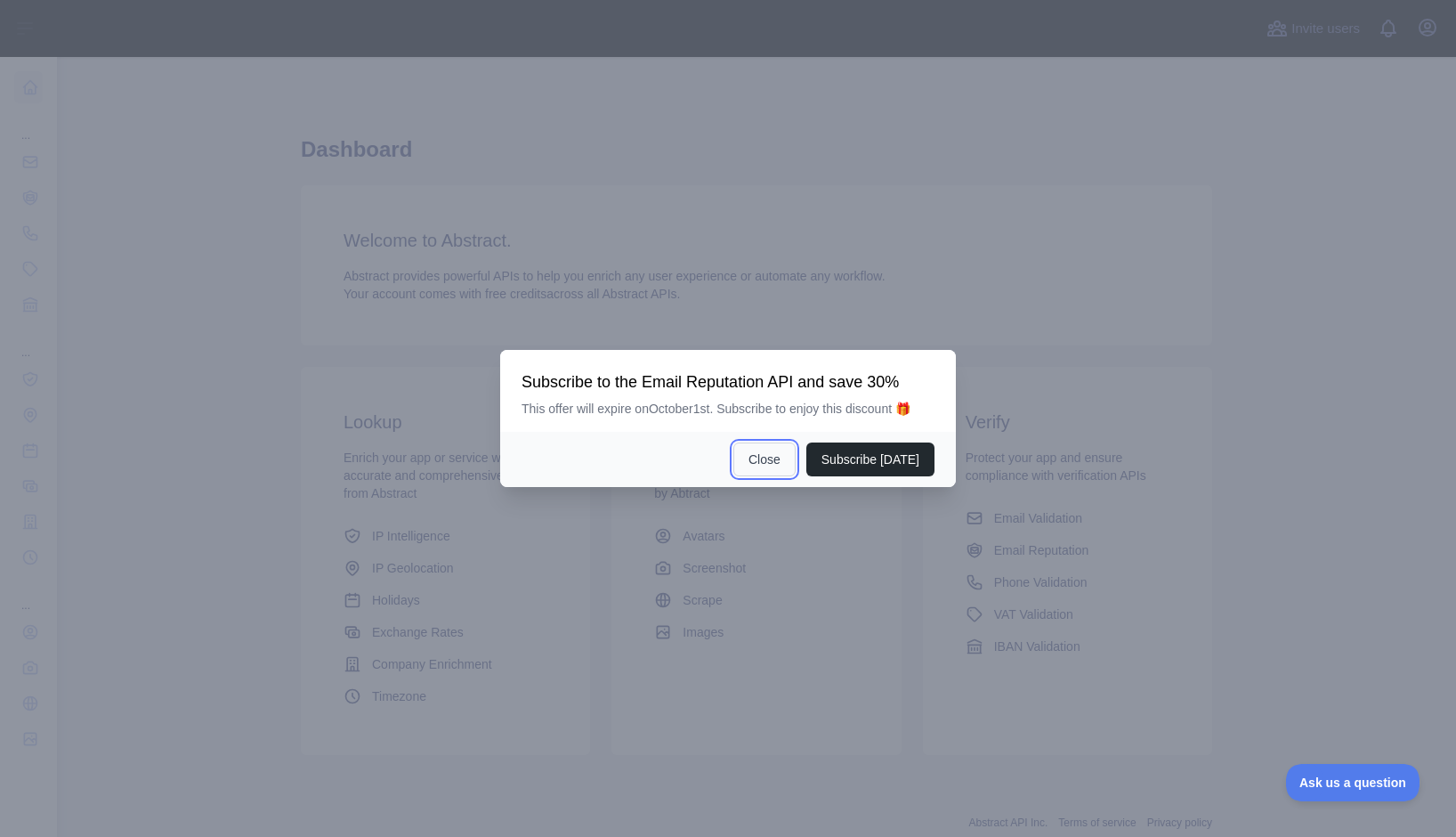
click at [766, 455] on button "Close" at bounding box center [765, 459] width 62 height 34
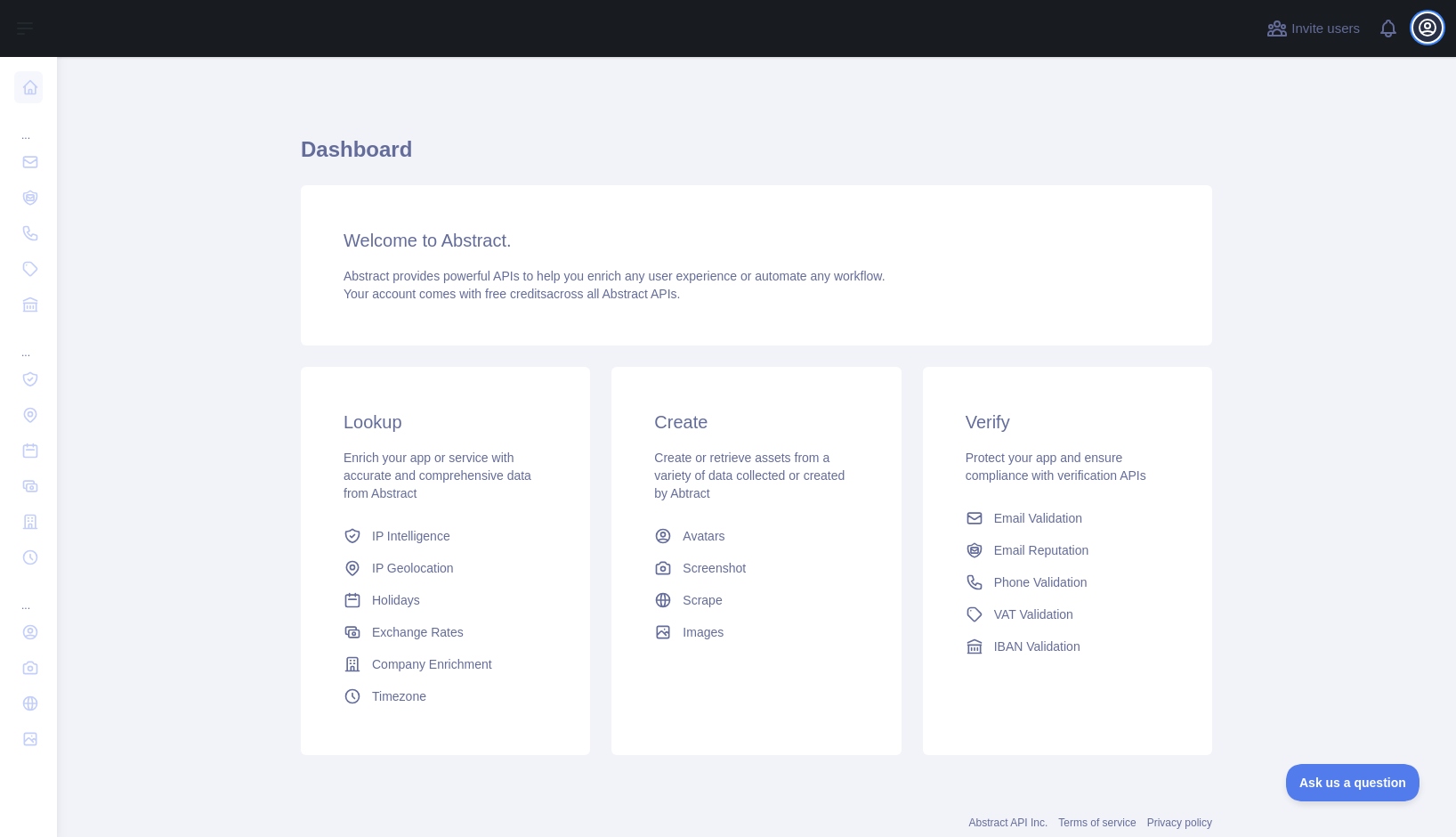
click at [1423, 36] on icon "button" at bounding box center [1428, 27] width 21 height 21
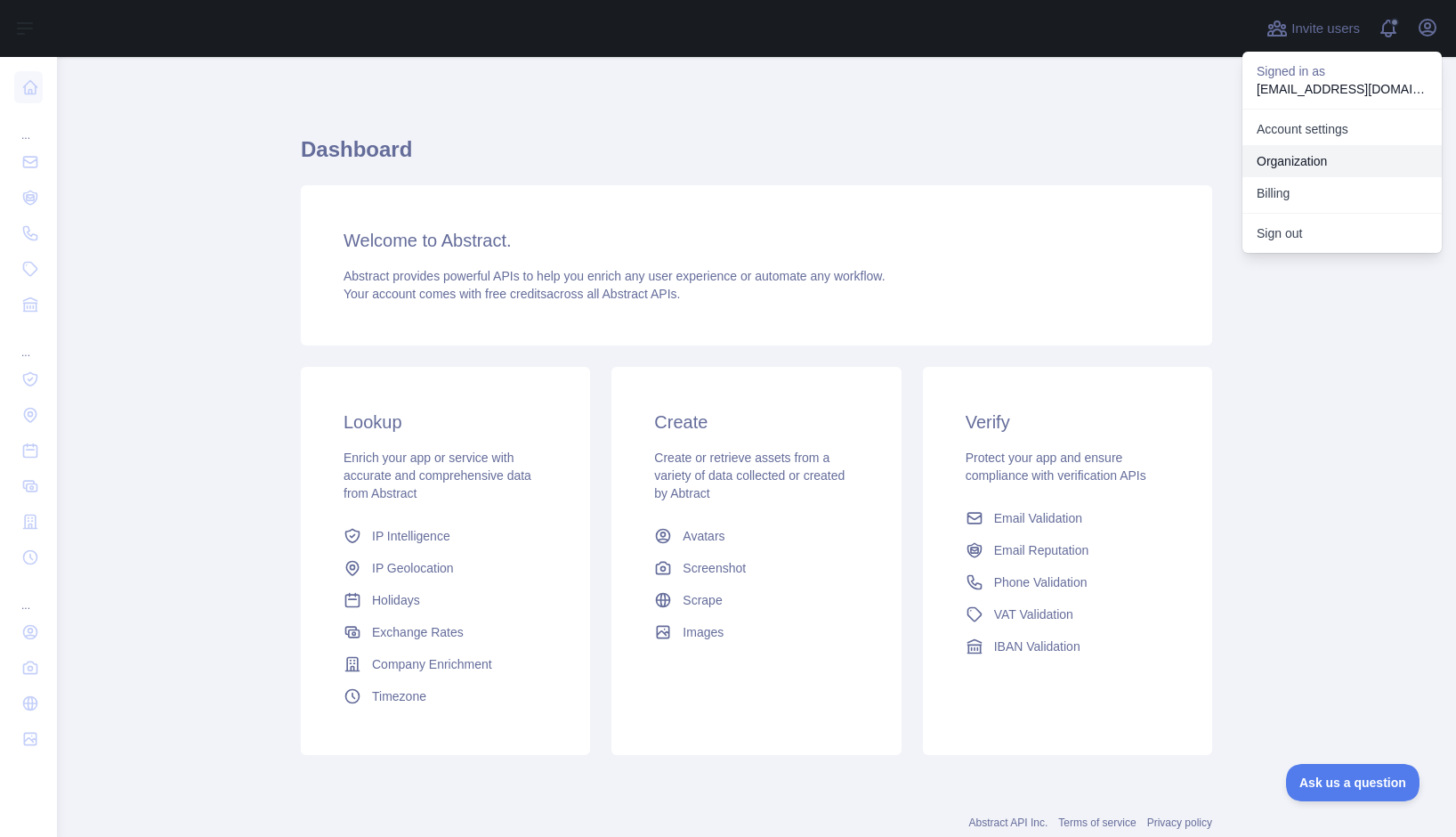
click at [1331, 161] on link "Organization" at bounding box center [1342, 161] width 200 height 32
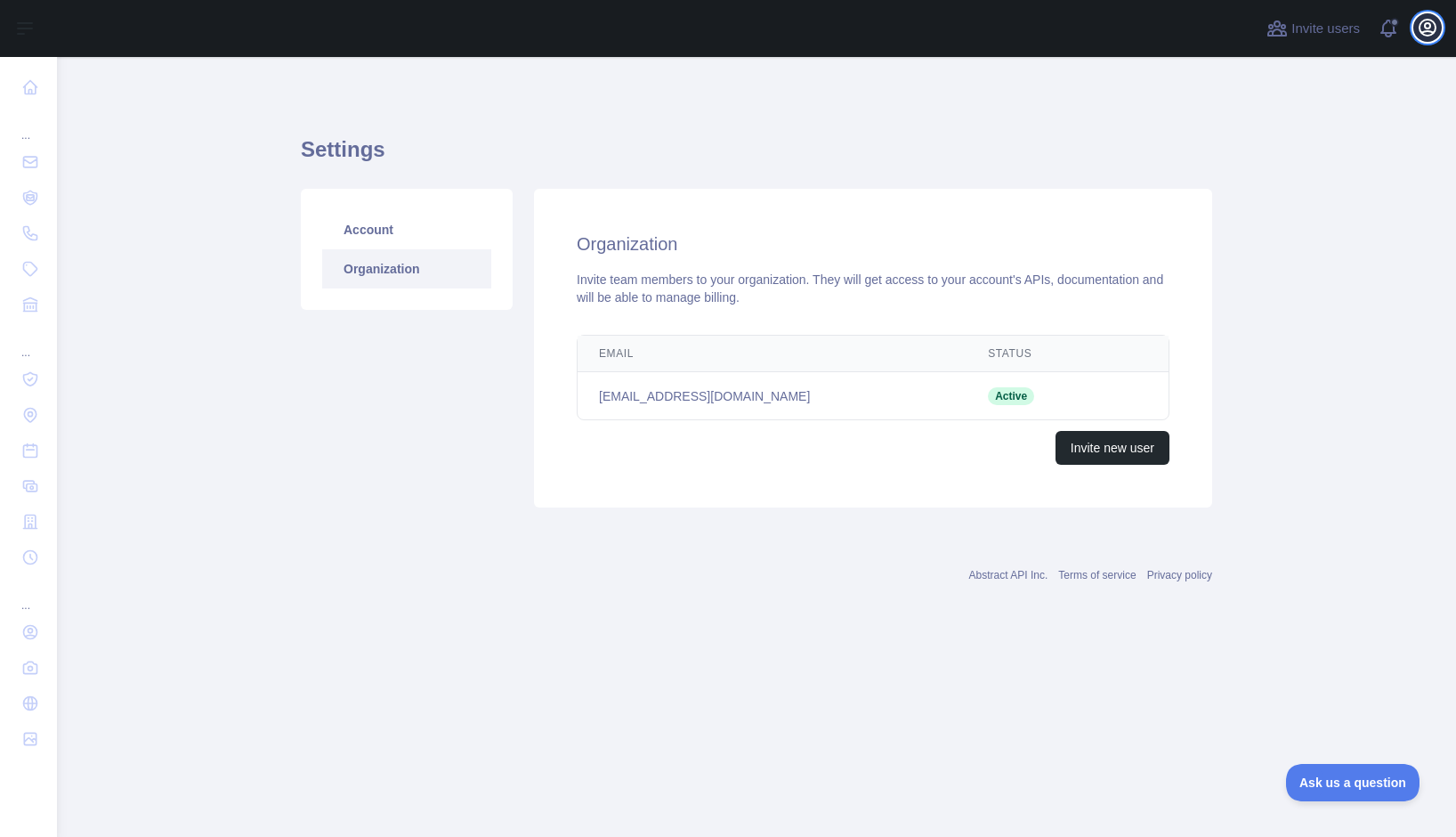
click at [1432, 27] on icon "button" at bounding box center [1428, 27] width 21 height 21
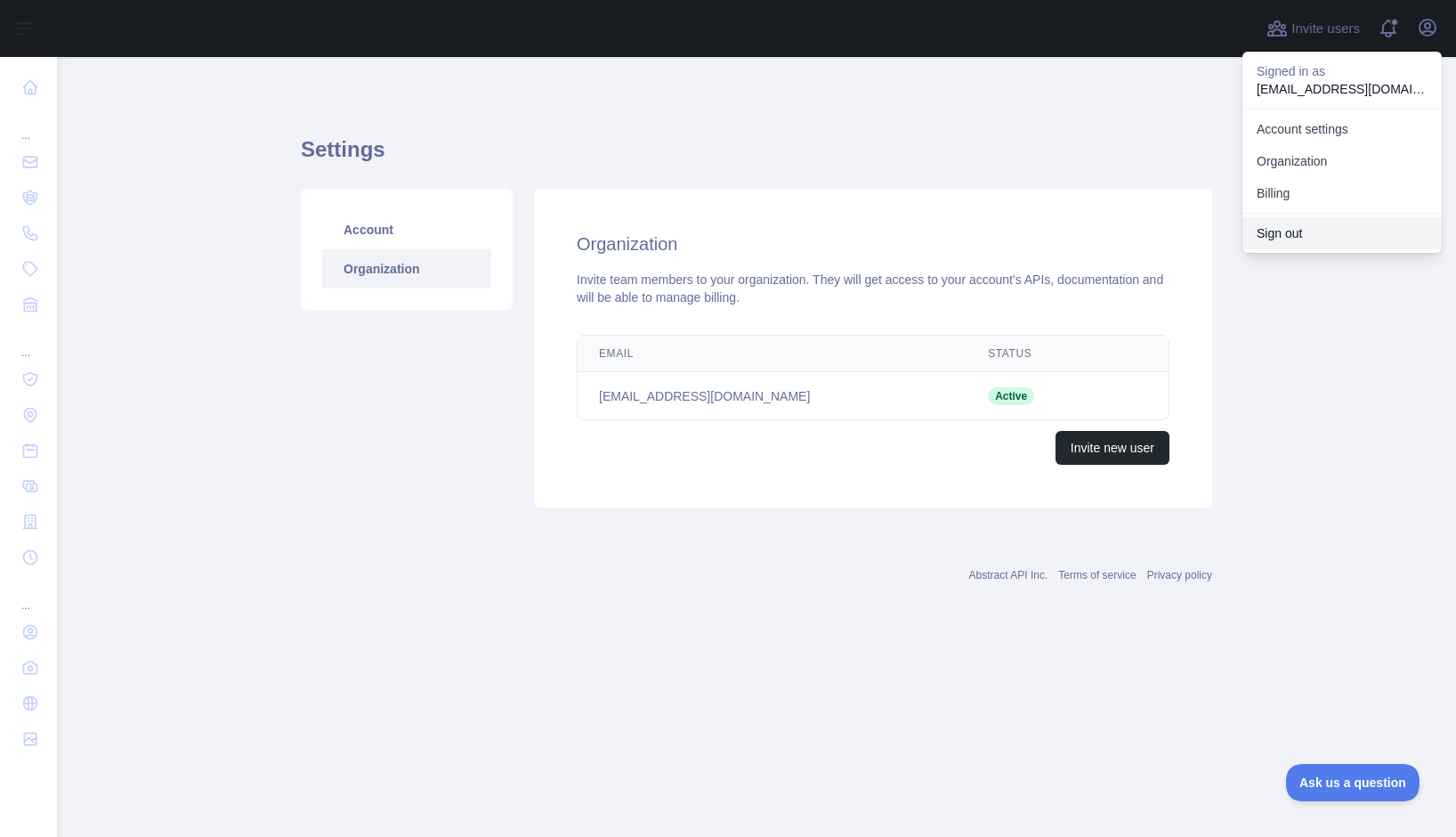
click at [1337, 228] on button "Sign out" at bounding box center [1342, 233] width 200 height 32
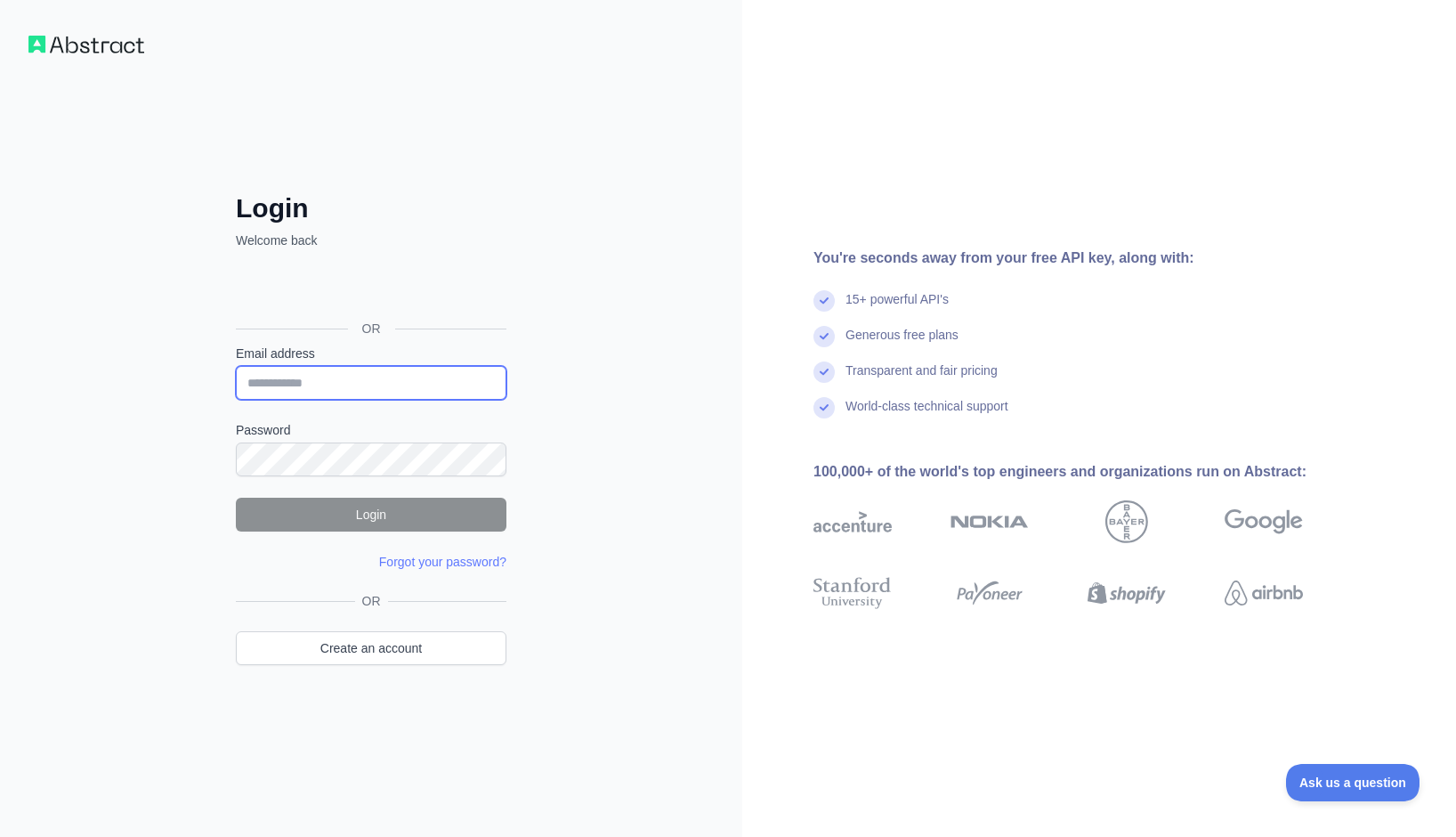
click at [415, 374] on input "Email address" at bounding box center [371, 382] width 271 height 34
click at [0, 836] on com-1password-button at bounding box center [0, 837] width 0 height 0
type input "**********"
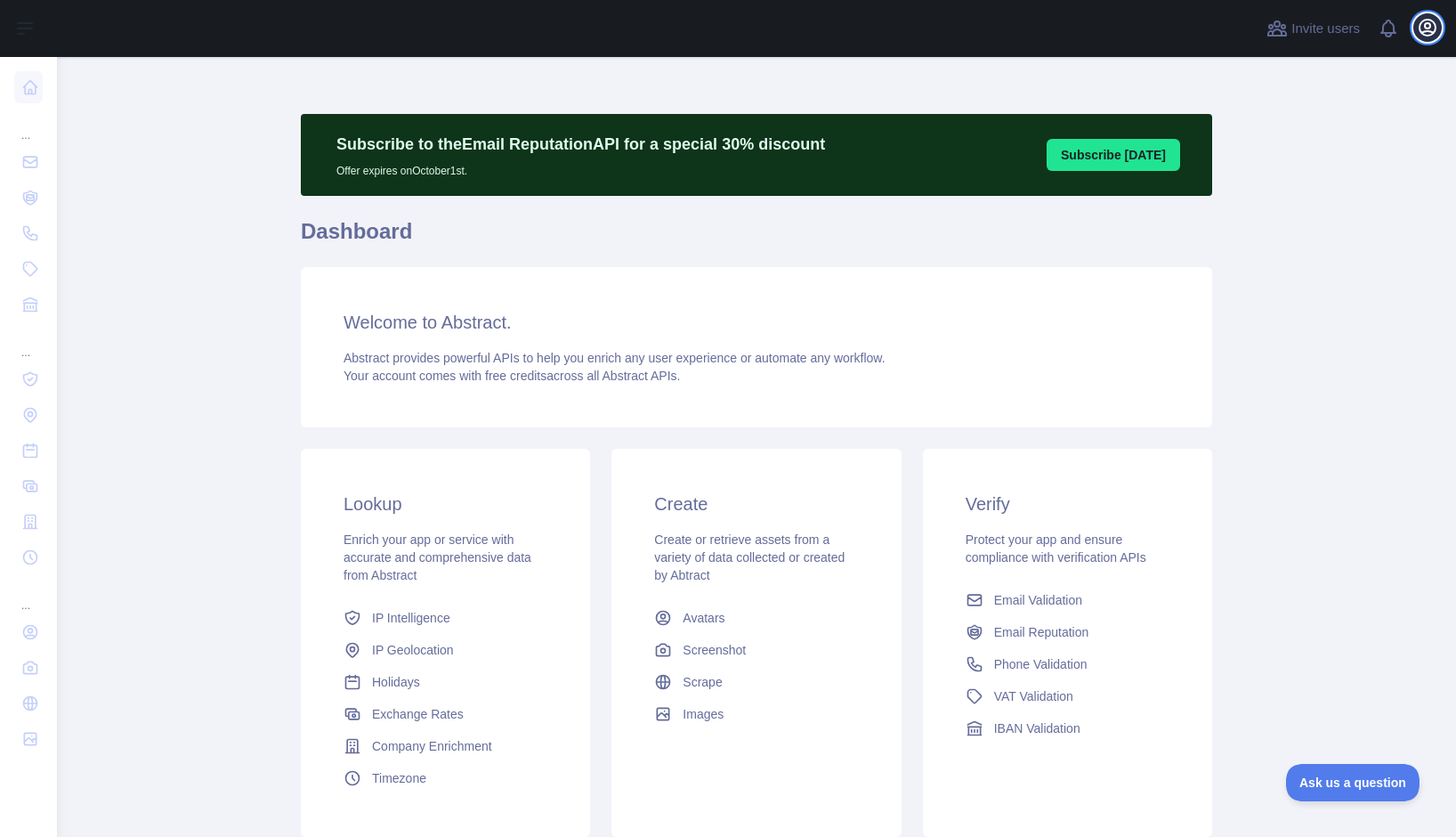
click at [1430, 33] on icon "button" at bounding box center [1428, 27] width 21 height 21
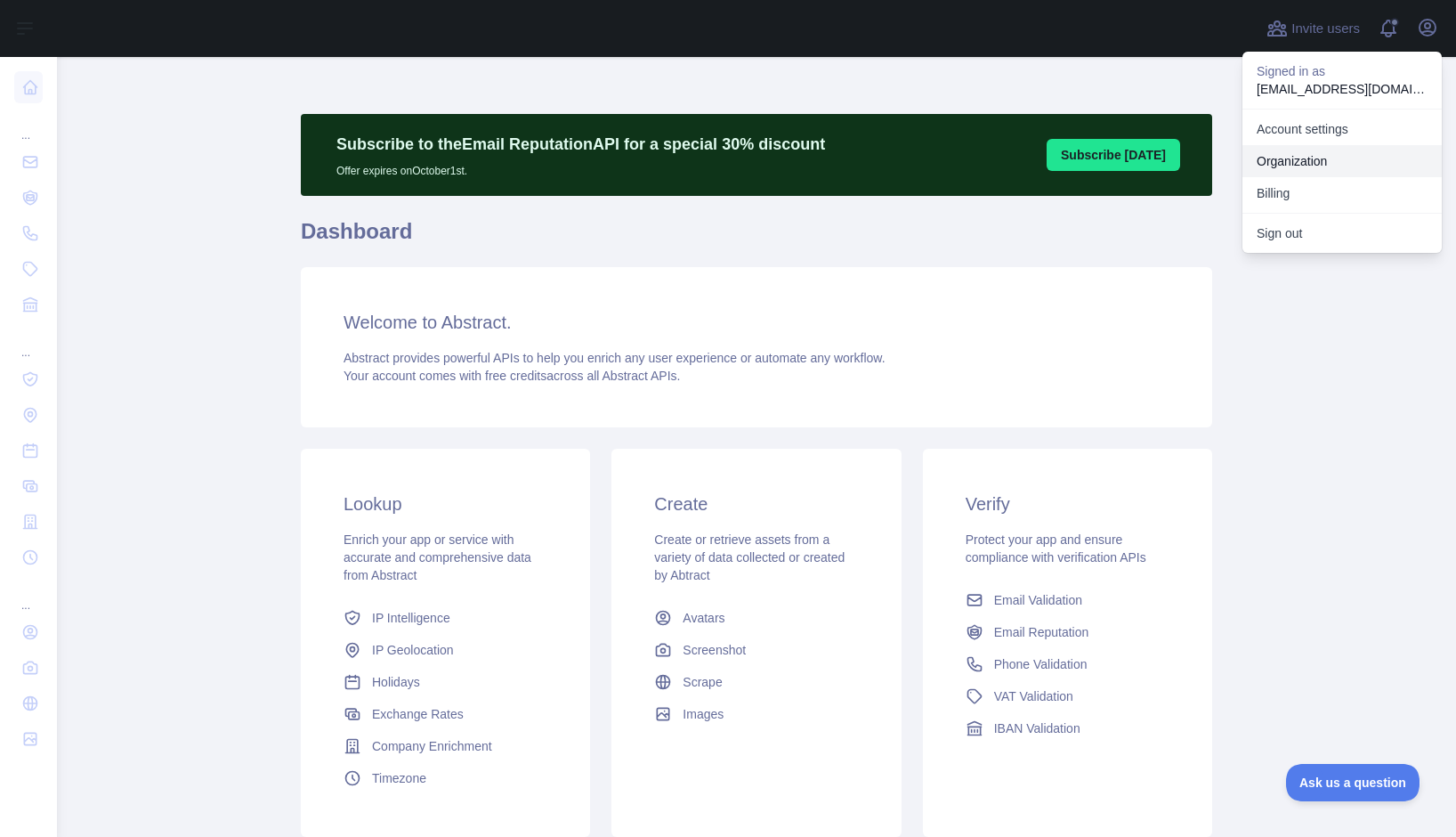
click at [1312, 159] on link "Organization" at bounding box center [1342, 161] width 200 height 32
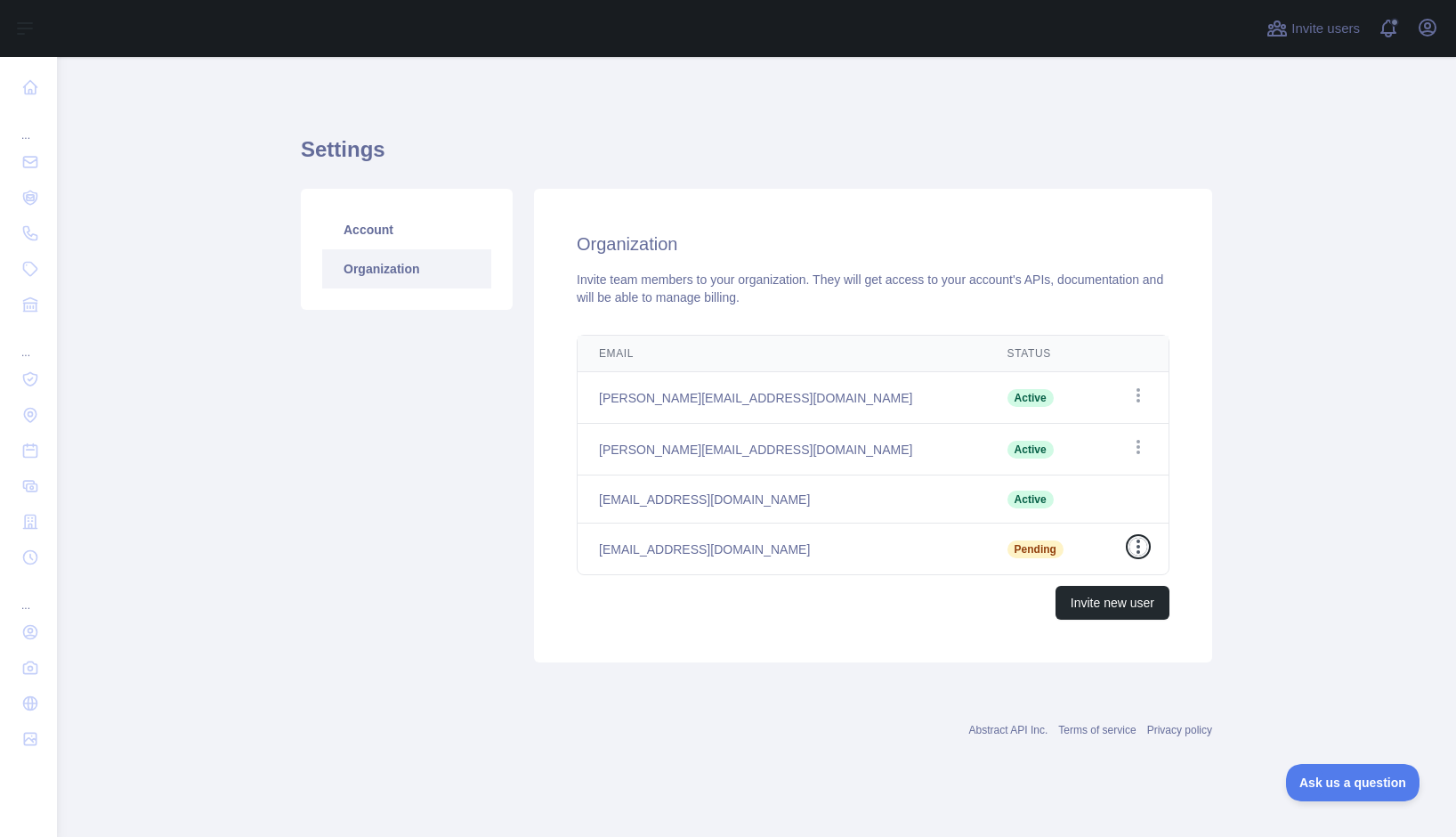
click at [1136, 538] on icon "button" at bounding box center [1139, 546] width 18 height 18
click at [1024, 618] on button "Cancel Invite" at bounding box center [1047, 621] width 200 height 32
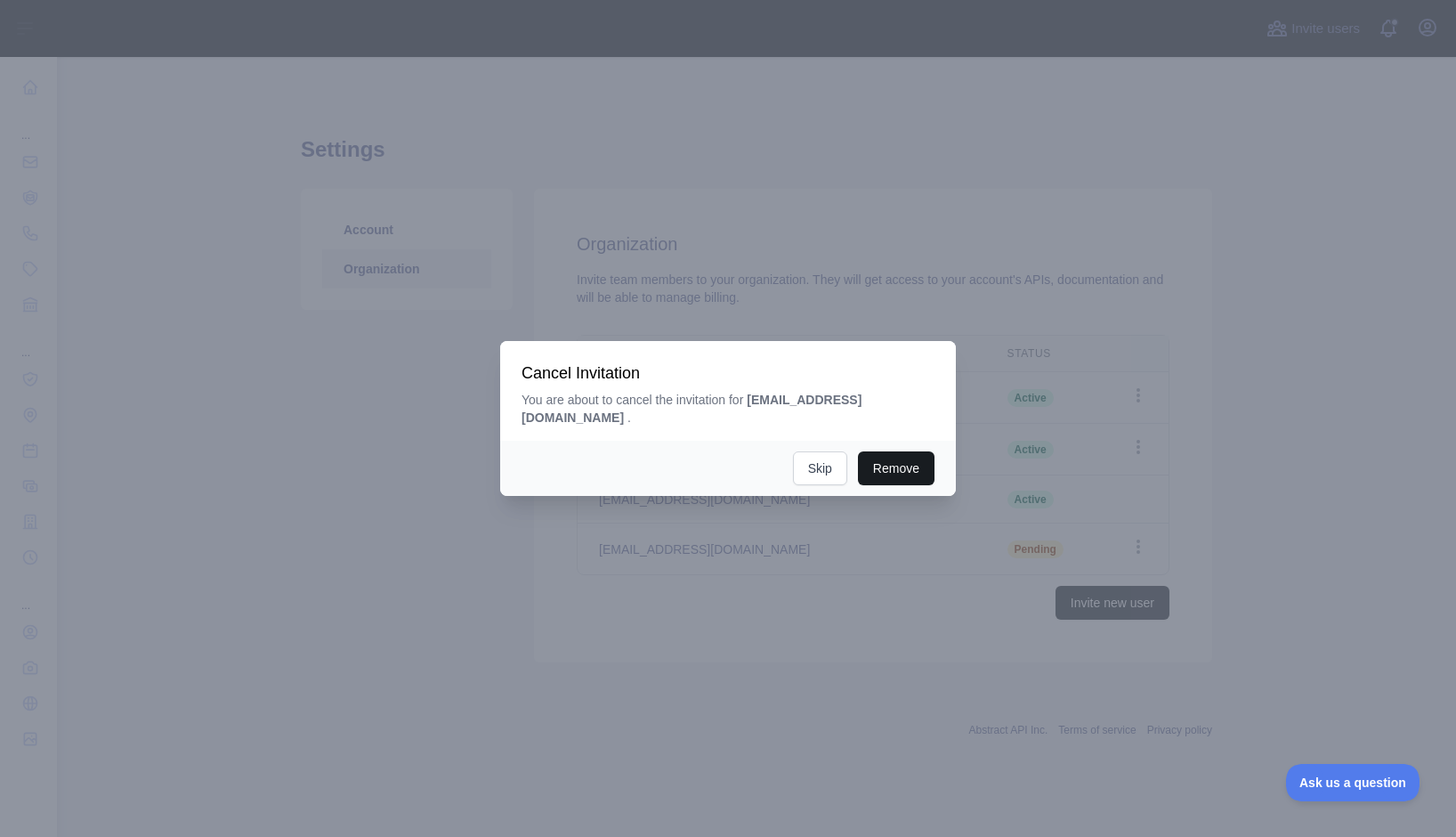
click at [895, 470] on button "Remove" at bounding box center [896, 468] width 77 height 34
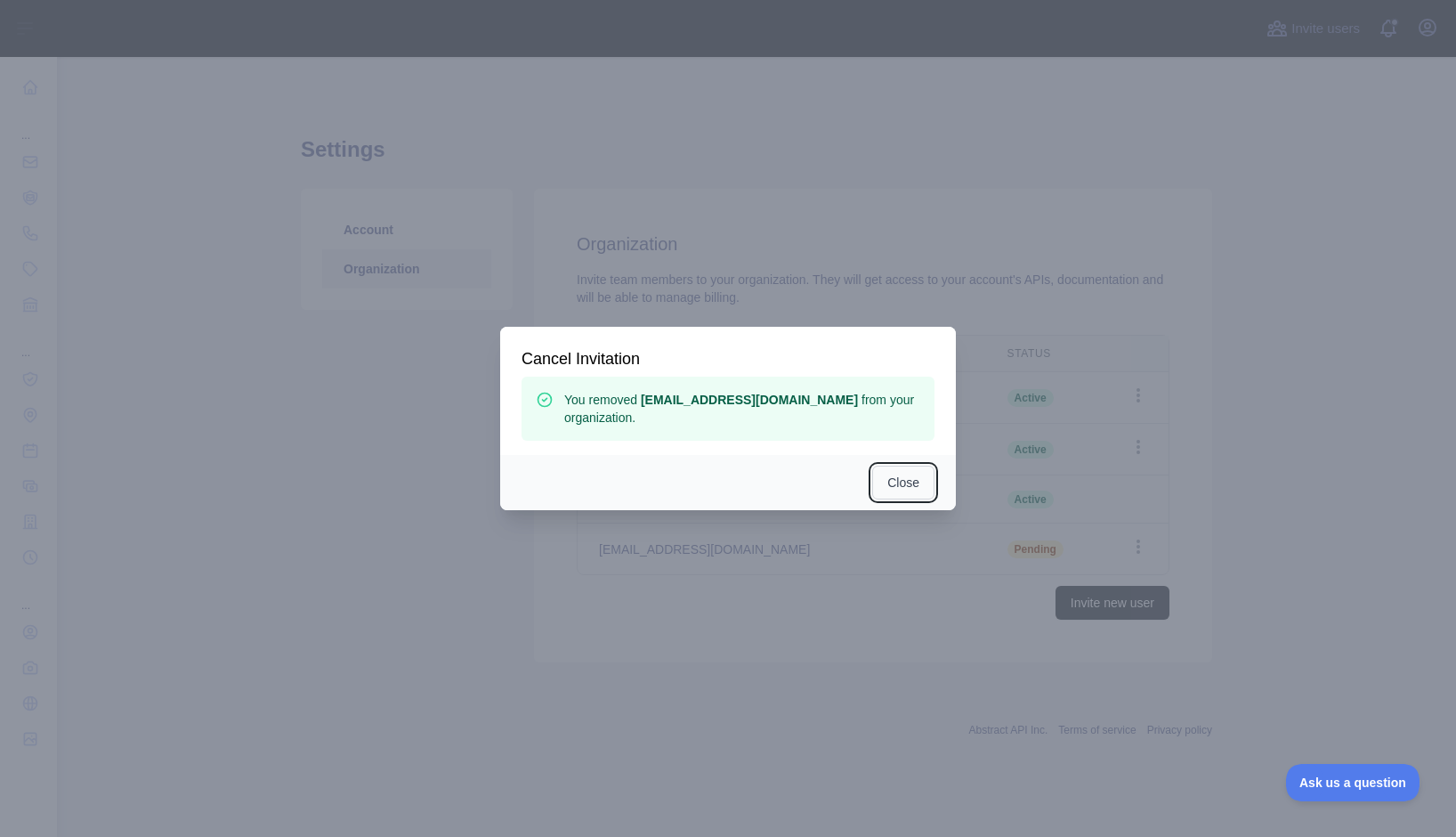
click at [905, 488] on button "Close" at bounding box center [903, 482] width 62 height 34
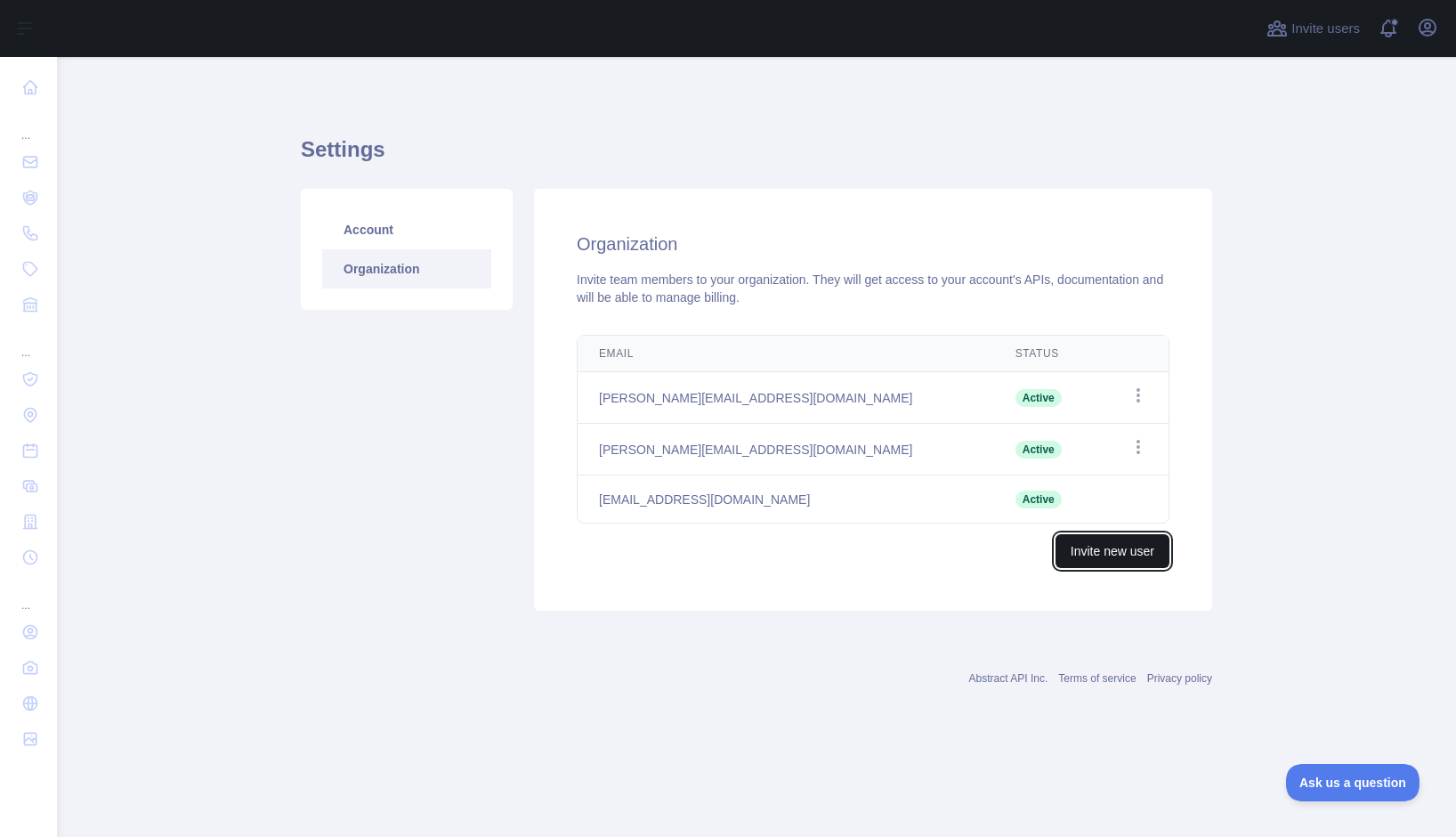
click at [1118, 560] on button "Invite new user" at bounding box center [1112, 551] width 114 height 34
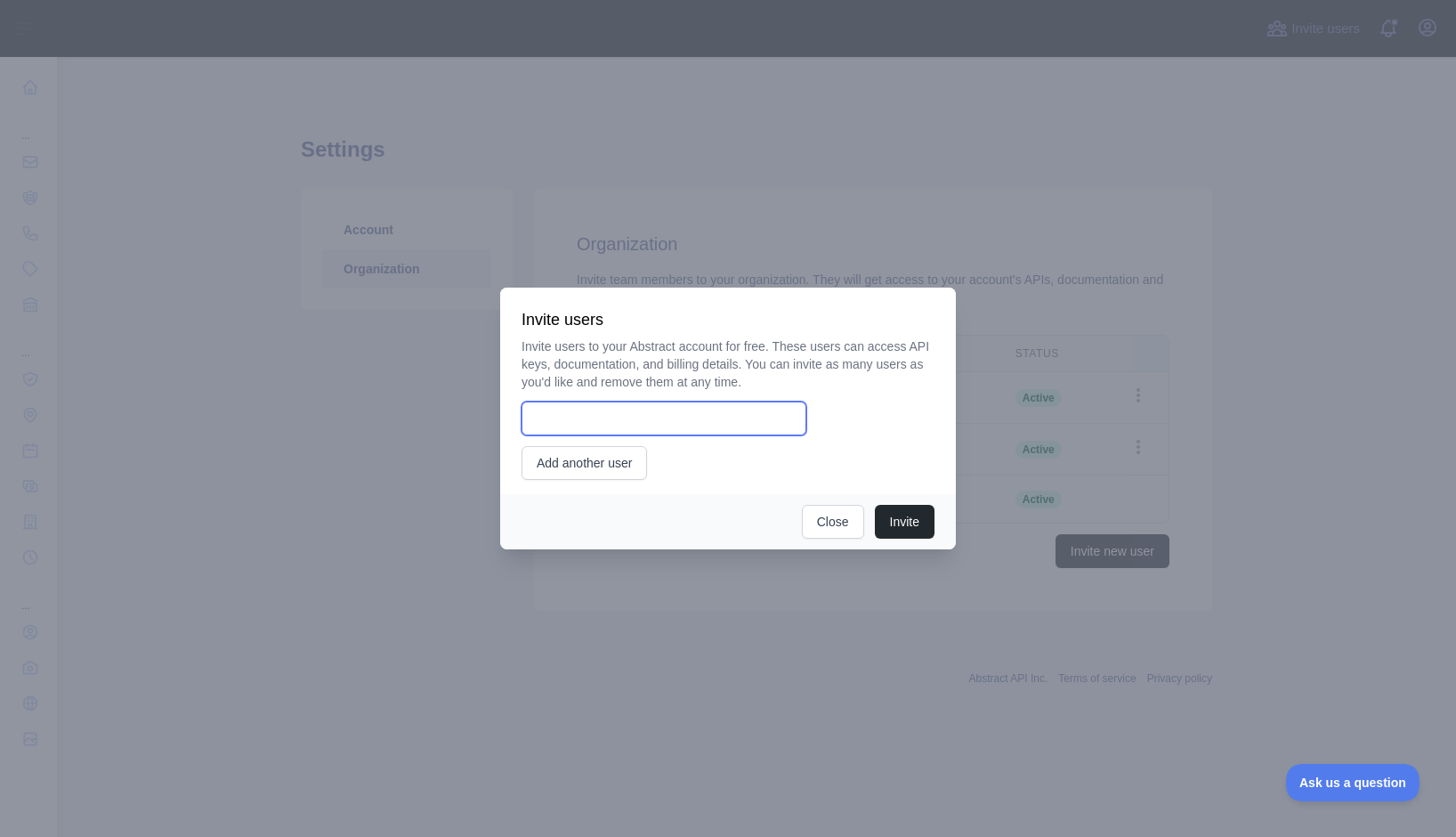
click at [725, 429] on input "email" at bounding box center [664, 418] width 285 height 34
type input "**********"
click at [899, 522] on button "Invite" at bounding box center [904, 522] width 59 height 34
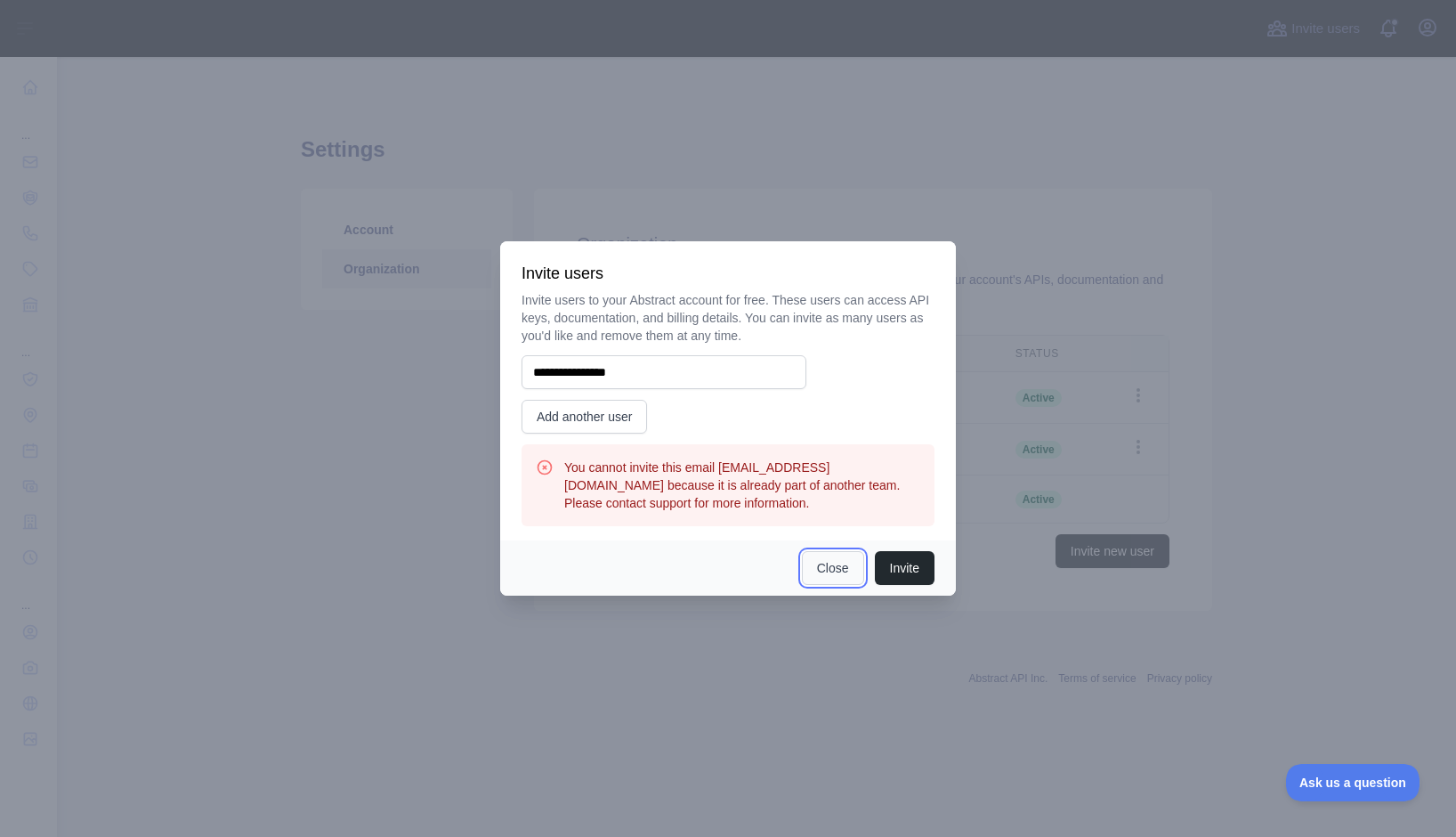
click at [848, 566] on button "Close" at bounding box center [833, 567] width 62 height 34
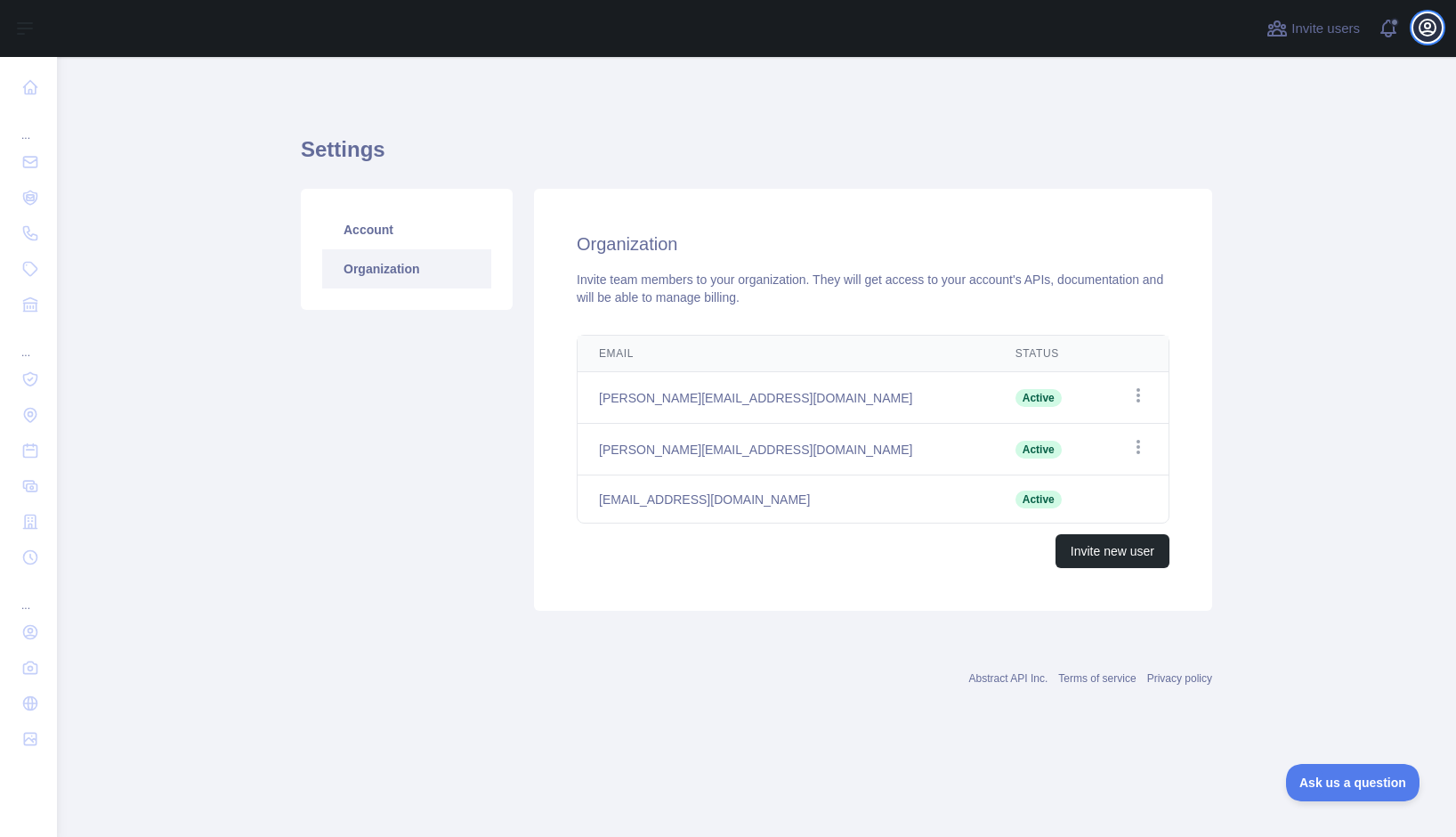
click at [1423, 30] on icon "button" at bounding box center [1428, 27] width 21 height 21
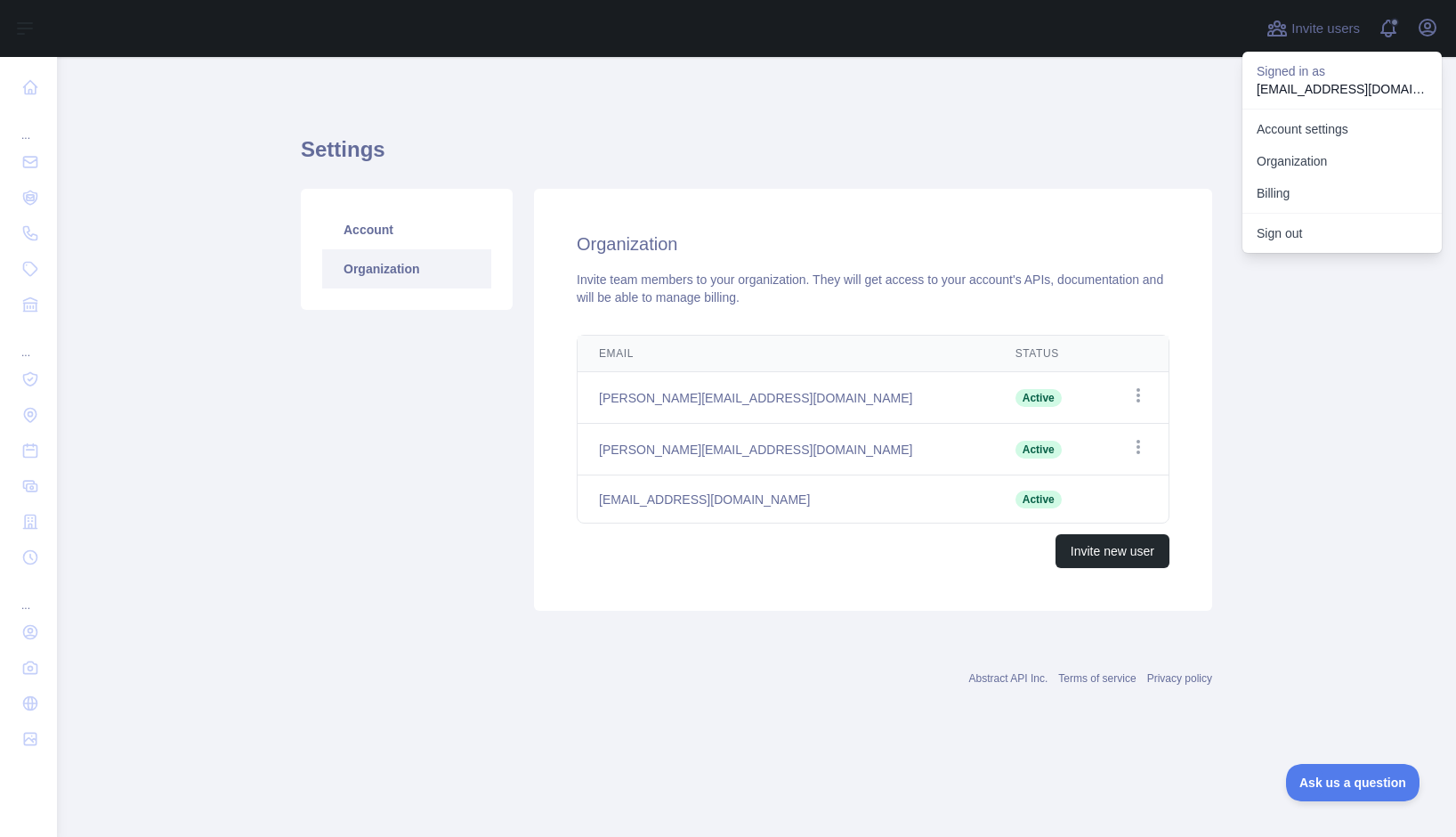
click at [1142, 120] on div "Settings Account Organization Organization Invite team members to your organiza…" at bounding box center [756, 367] width 912 height 536
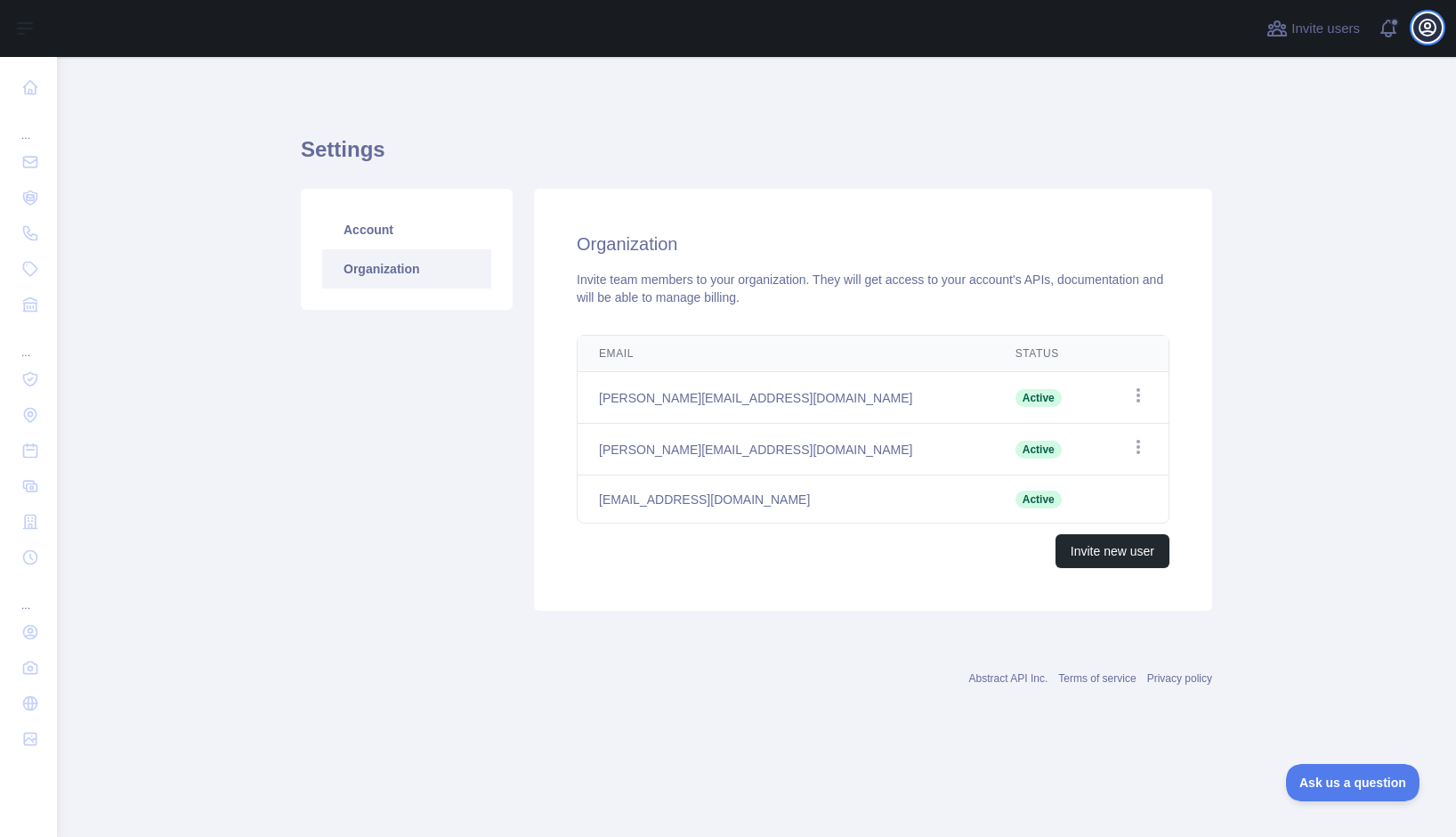
click at [1420, 26] on icon "button" at bounding box center [1428, 27] width 16 height 16
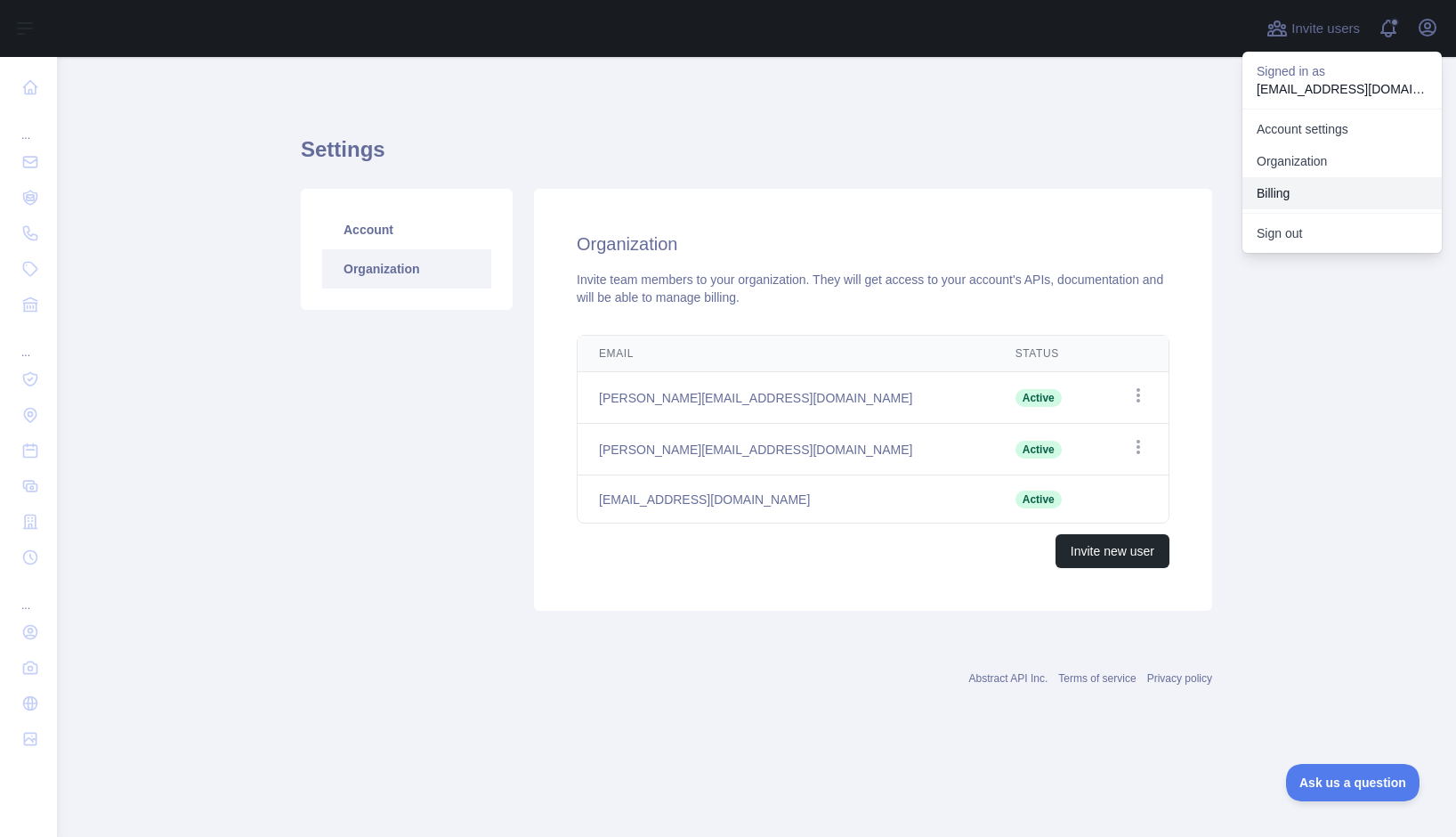
click at [1276, 195] on button "Billing" at bounding box center [1342, 193] width 200 height 32
